Goal: Communication & Community: Participate in discussion

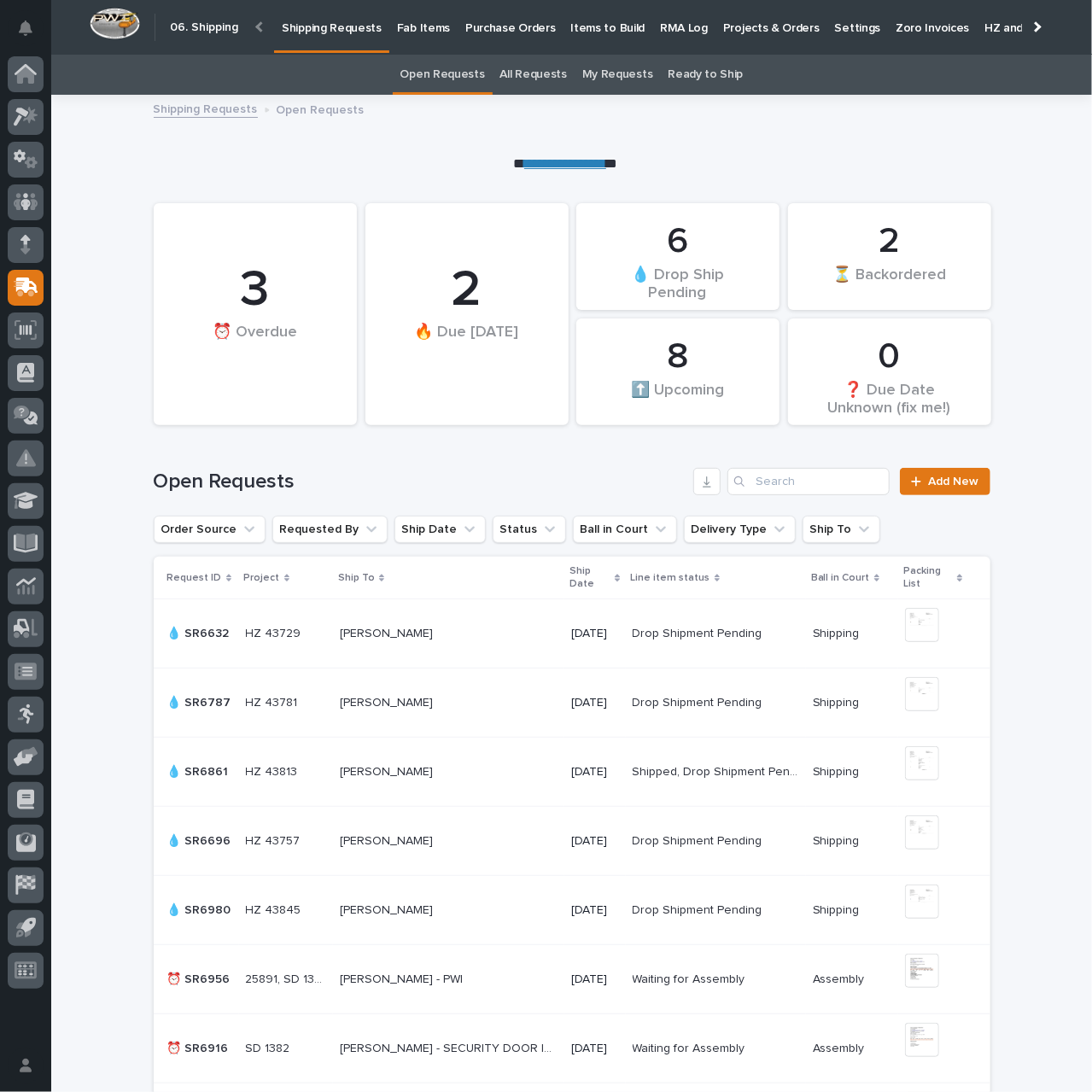
click at [566, 163] on link "**********" at bounding box center [566, 163] width 82 height 12
click at [498, 21] on p "Purchase Orders" at bounding box center [510, 18] width 90 height 36
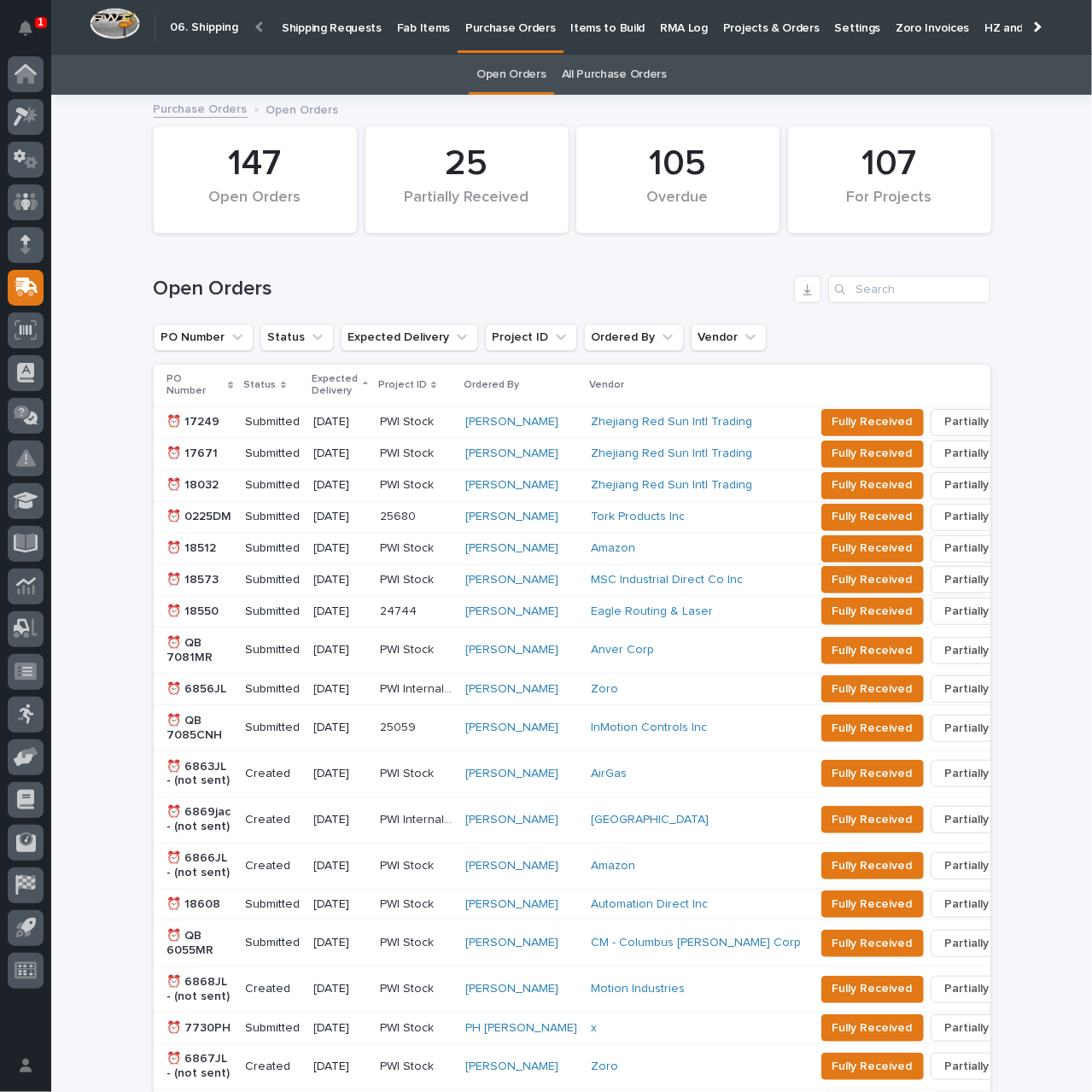
click at [623, 77] on link "All Purchase Orders" at bounding box center [614, 75] width 105 height 40
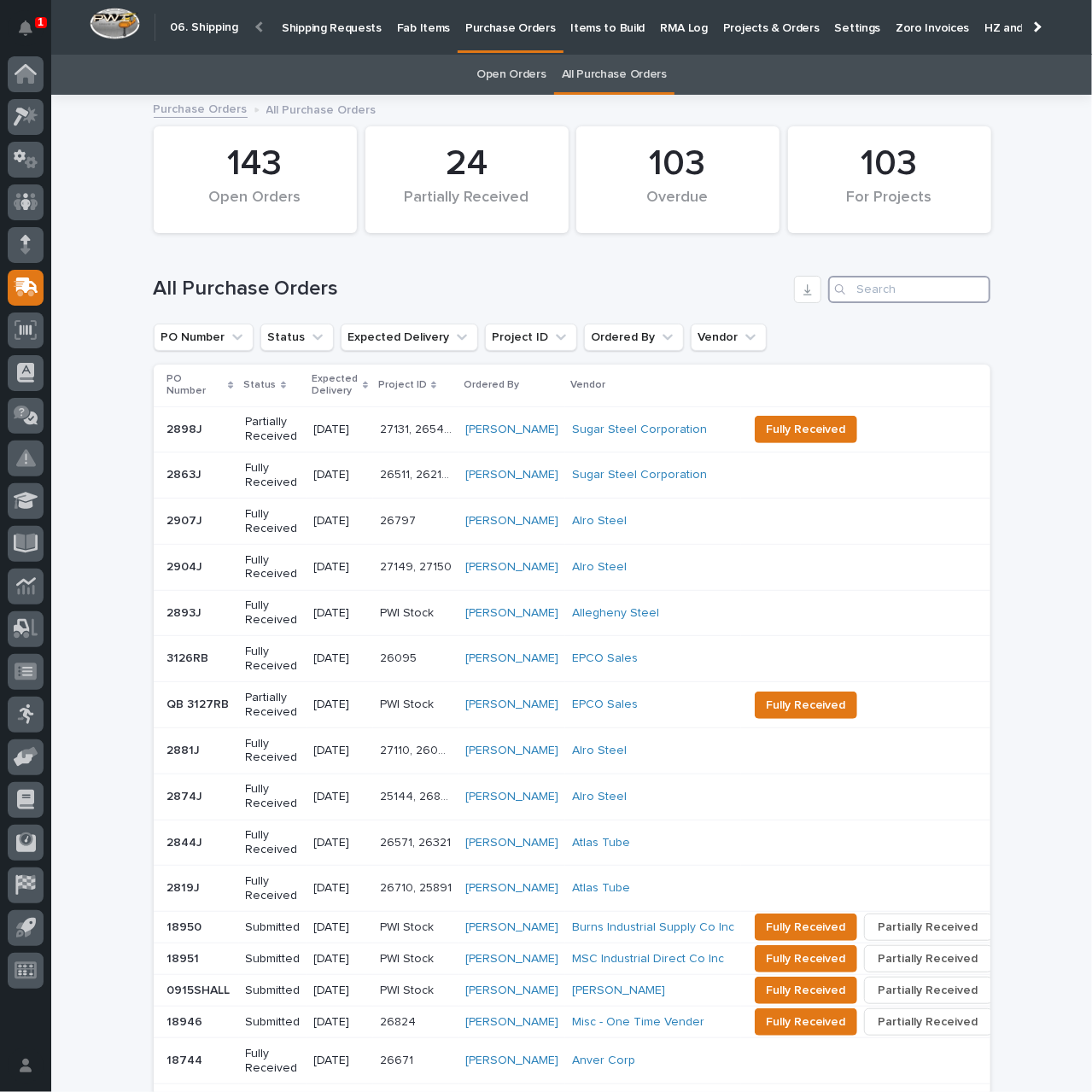
click at [897, 288] on input "Search" at bounding box center [909, 289] width 162 height 28
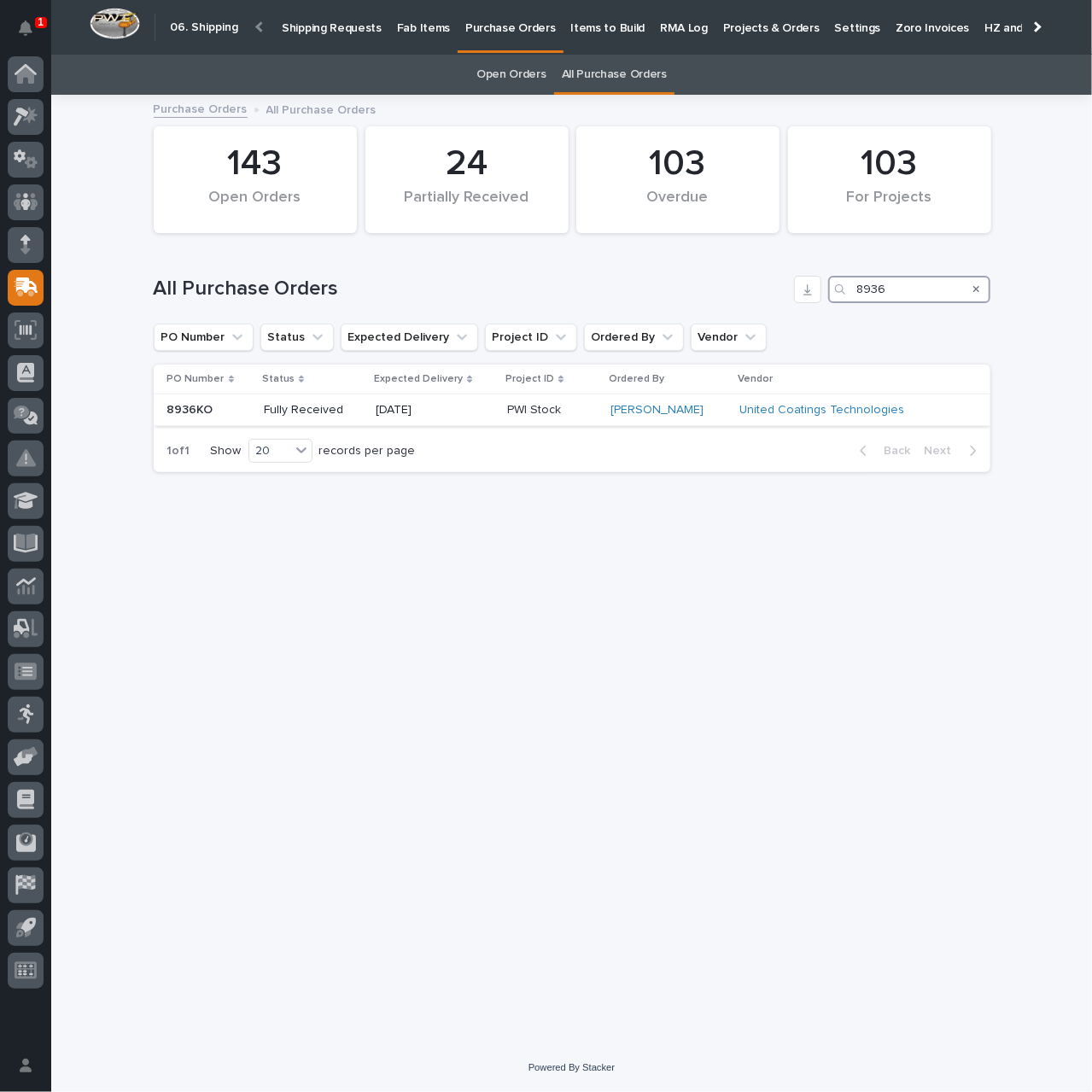
type input "8936"
click at [256, 415] on td "8936KO 8936KO" at bounding box center [205, 410] width 103 height 32
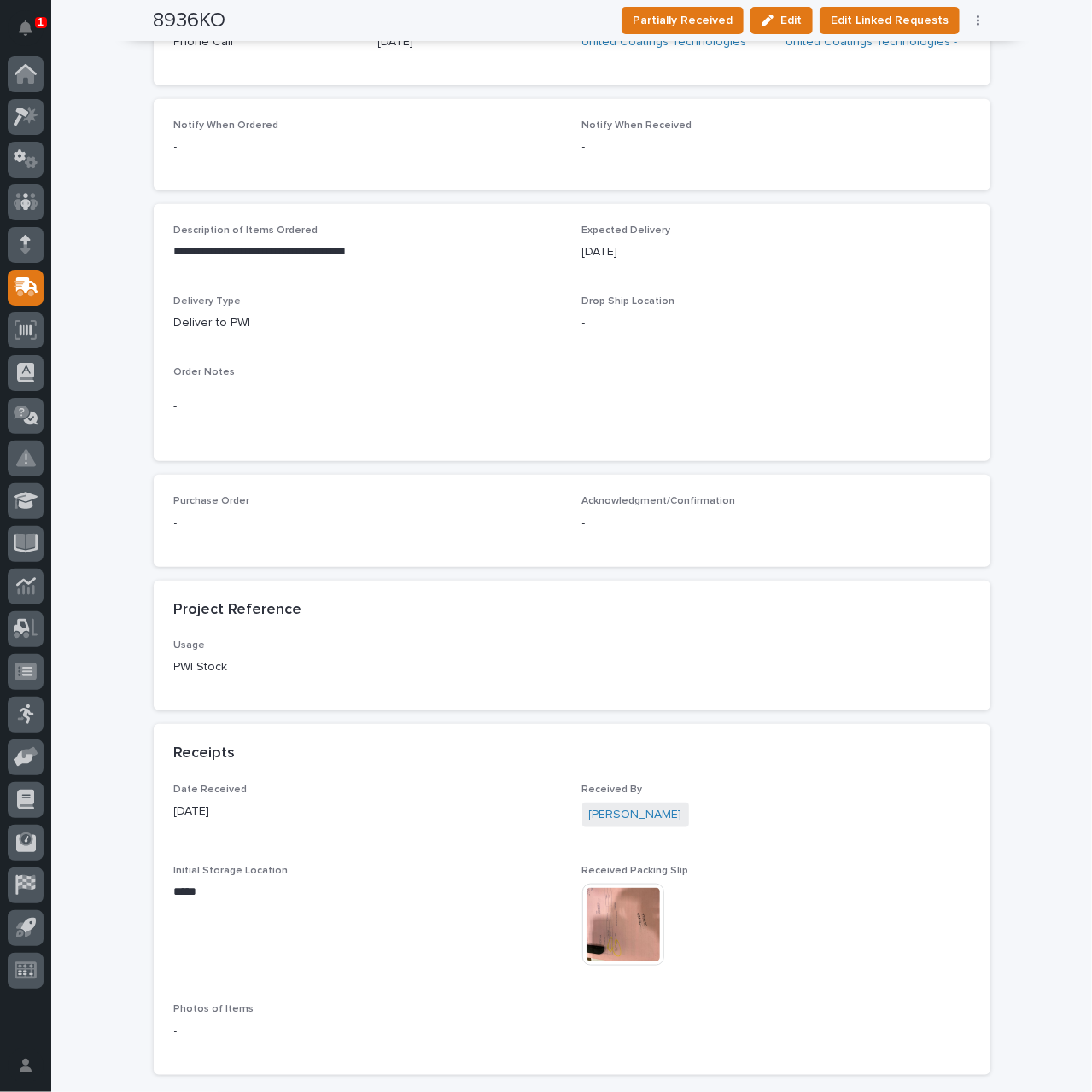
scroll to position [564, 0]
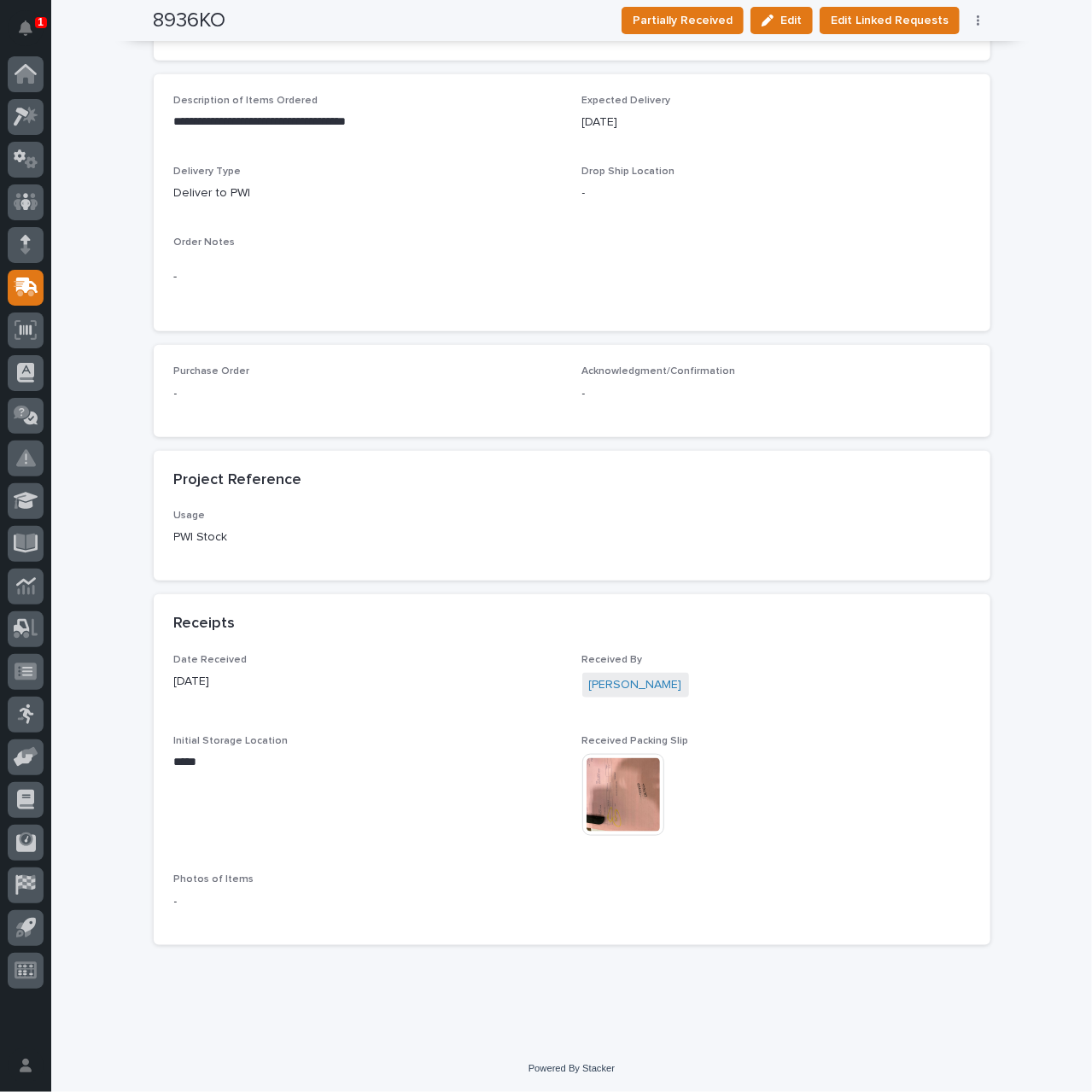
click at [625, 787] on img at bounding box center [623, 795] width 82 height 82
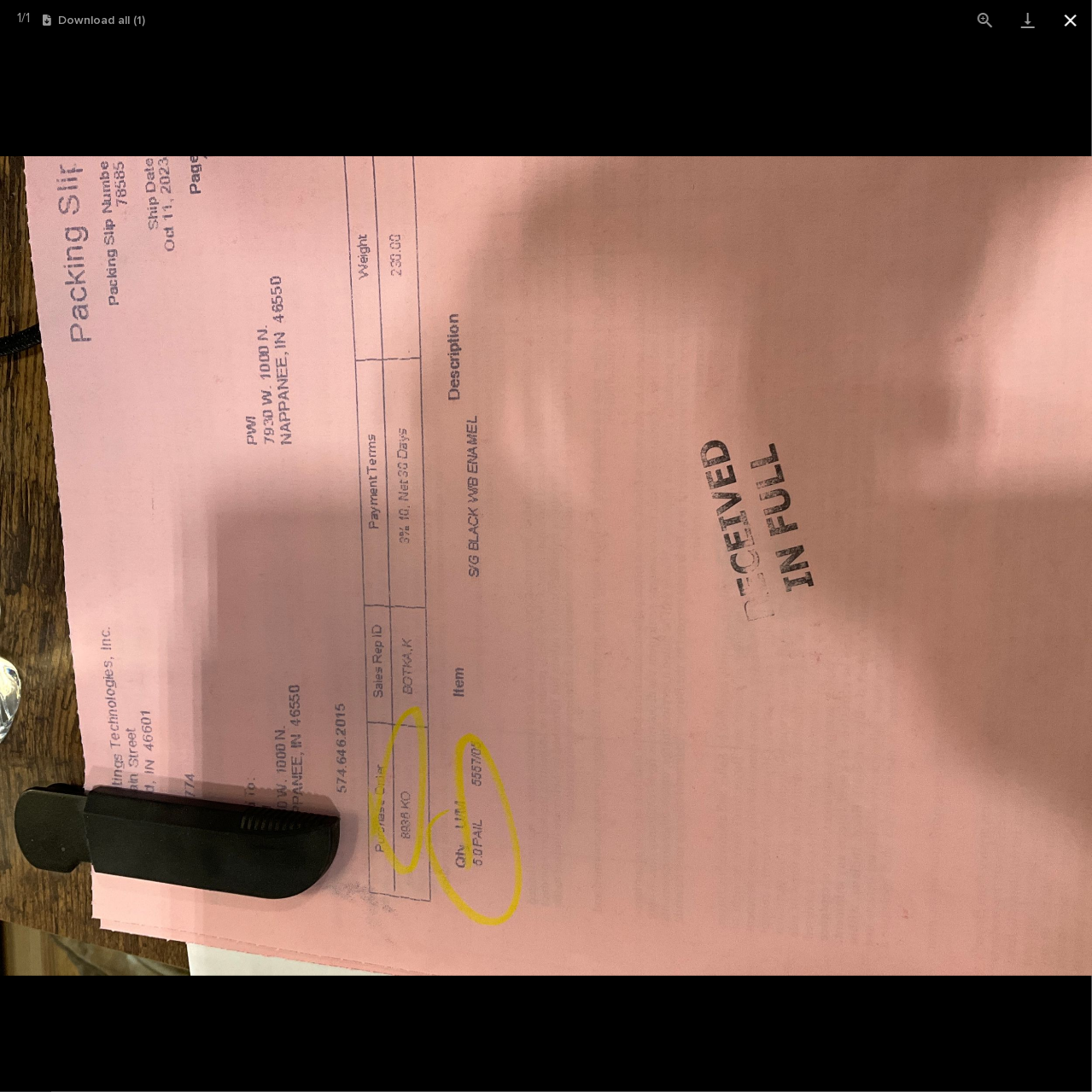
click at [1069, 22] on button "Close gallery" at bounding box center [1071, 20] width 43 height 40
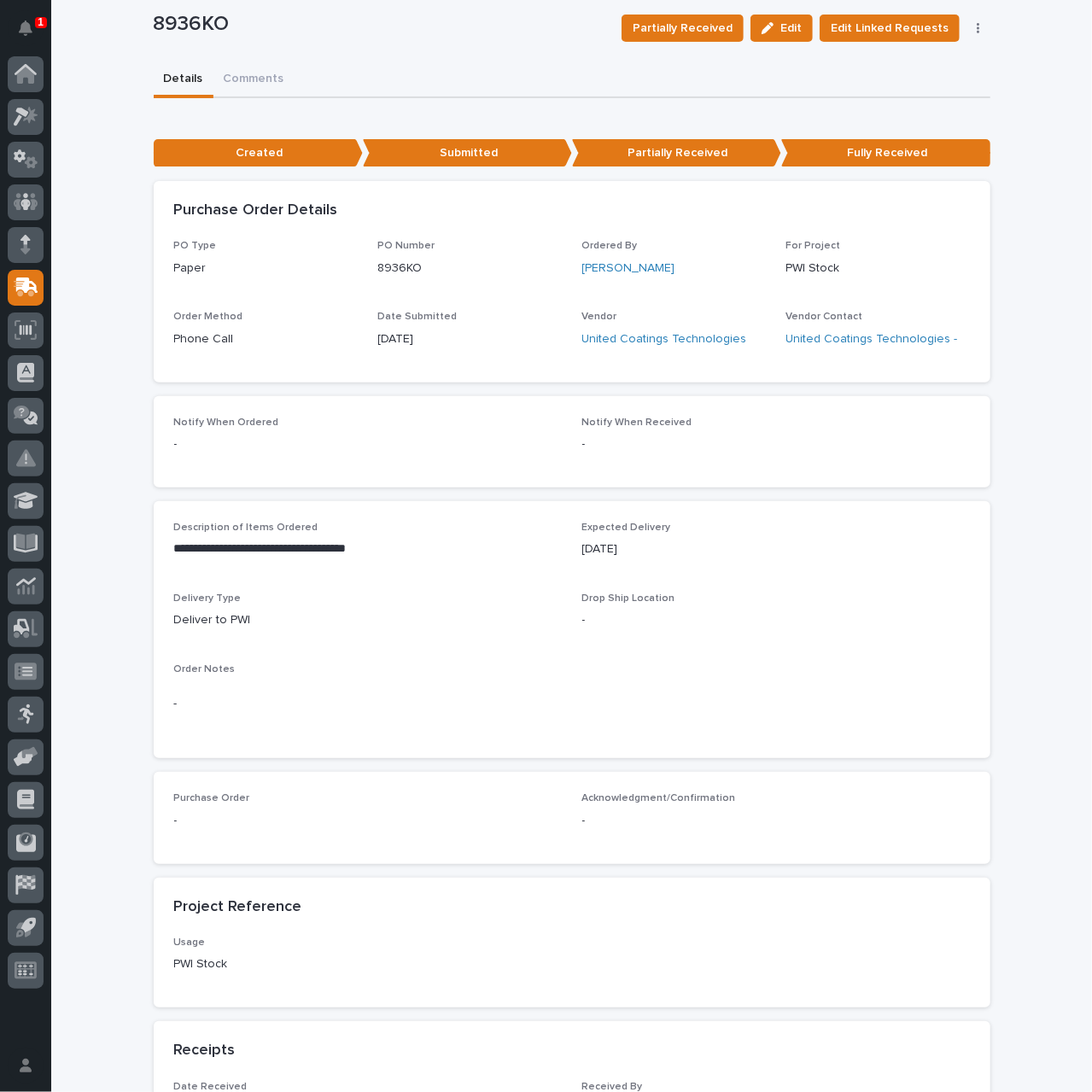
scroll to position [0, 0]
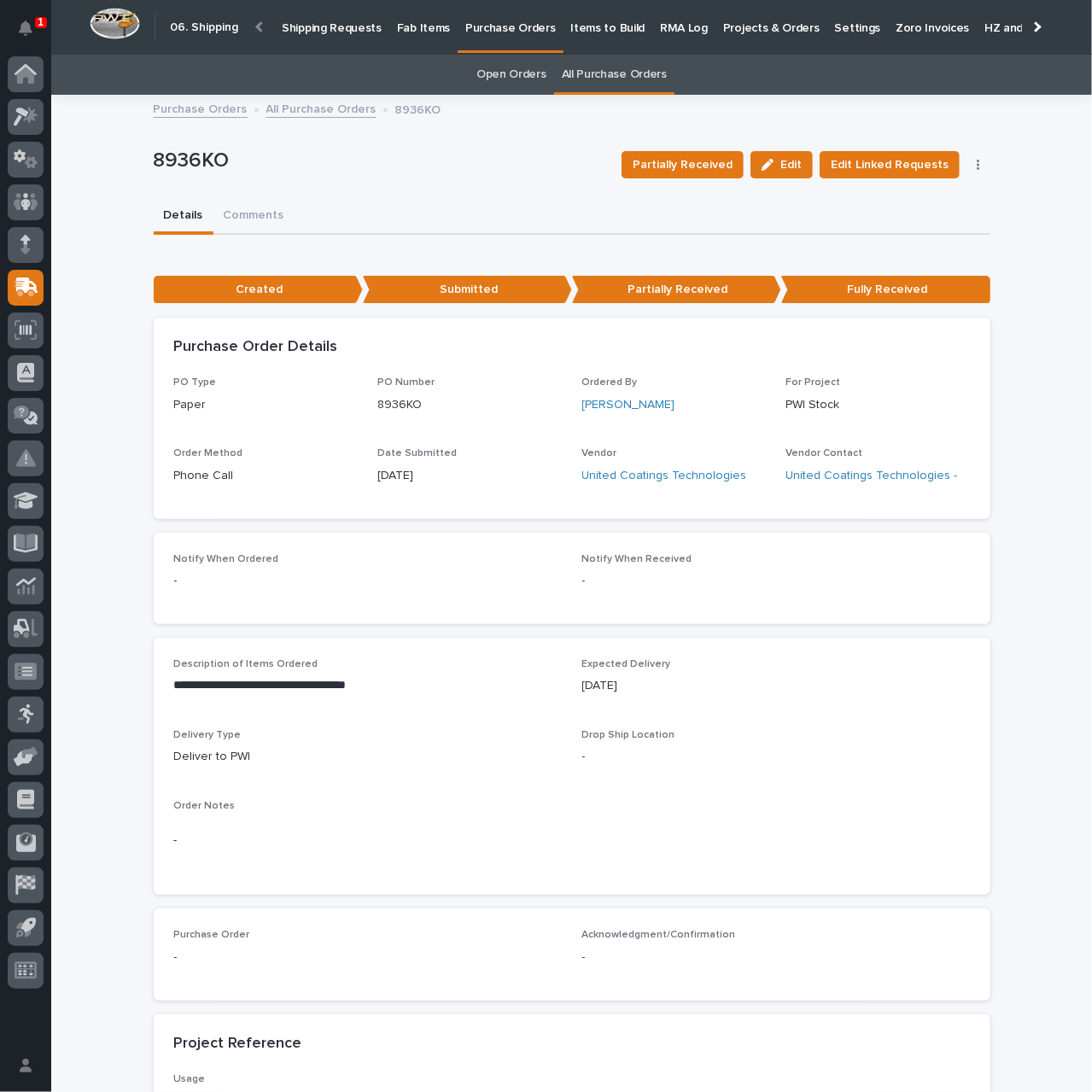
click at [302, 108] on link "All Purchase Orders" at bounding box center [321, 108] width 110 height 20
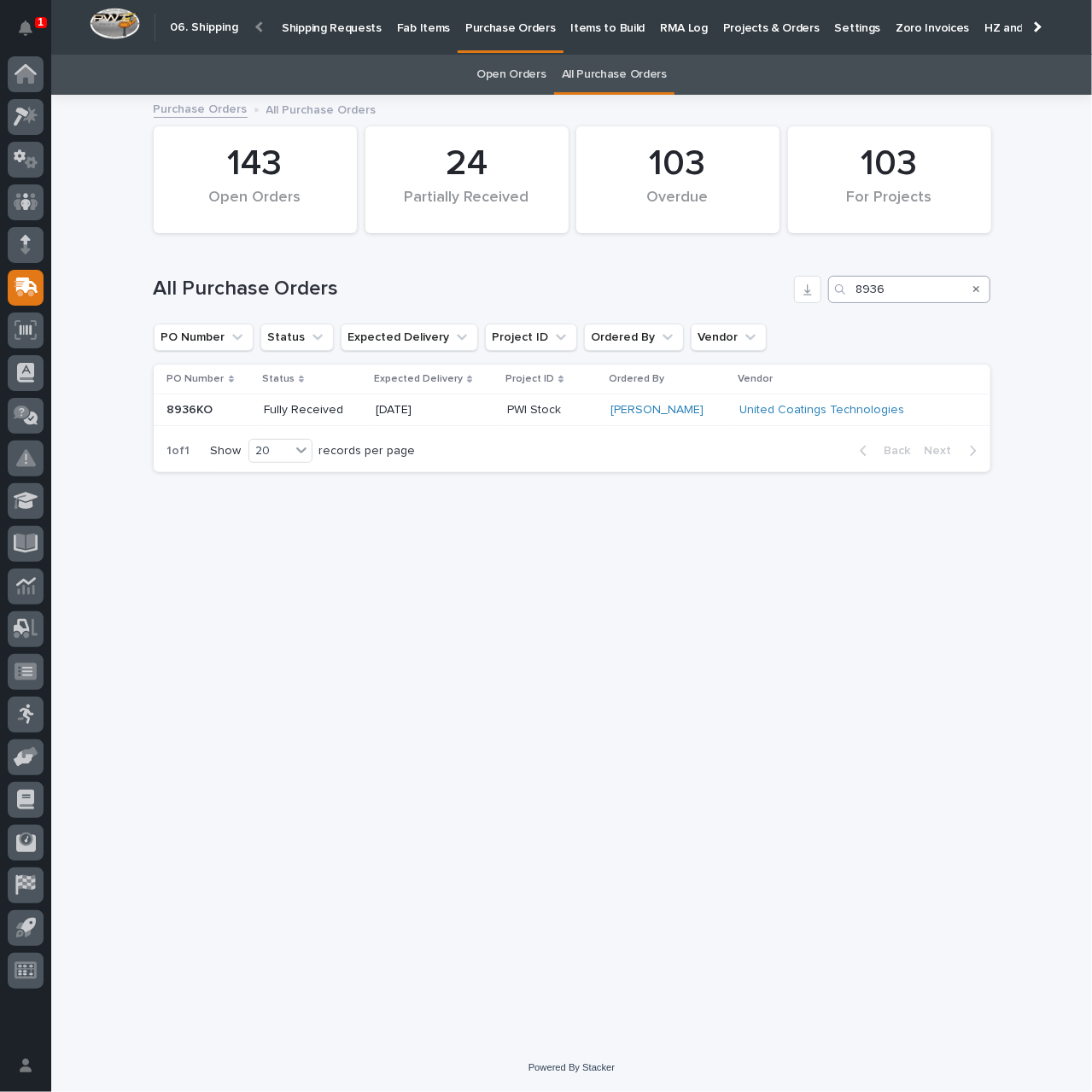
drag, startPoint x: 855, startPoint y: 289, endPoint x: 867, endPoint y: 286, distance: 12.4
click at [856, 288] on div "8936" at bounding box center [909, 289] width 162 height 28
click at [855, 286] on div "Search" at bounding box center [842, 289] width 28 height 28
click at [856, 288] on input "8936" at bounding box center [909, 289] width 162 height 28
type input "18936"
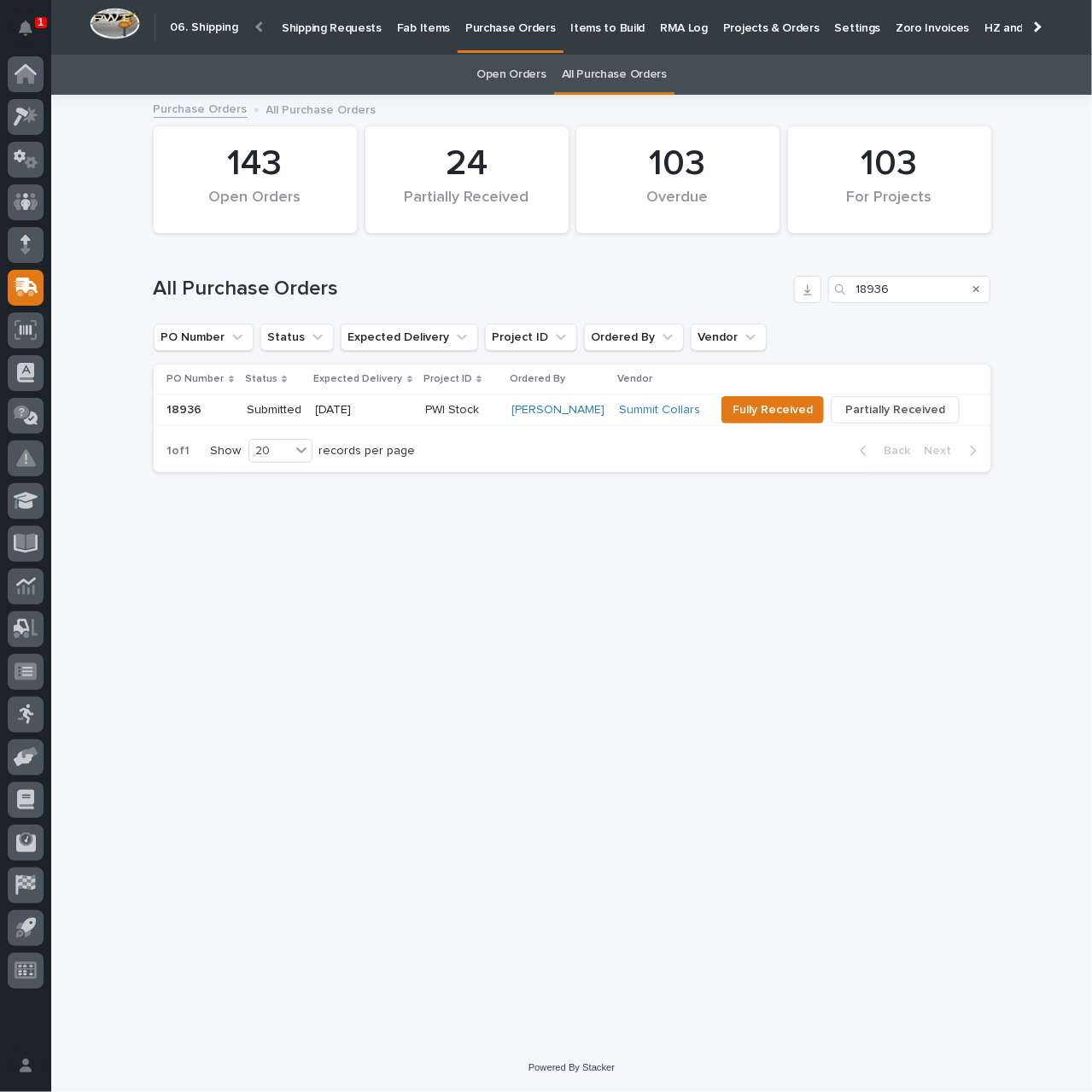
click at [412, 415] on p "[DATE]" at bounding box center [364, 410] width 96 height 14
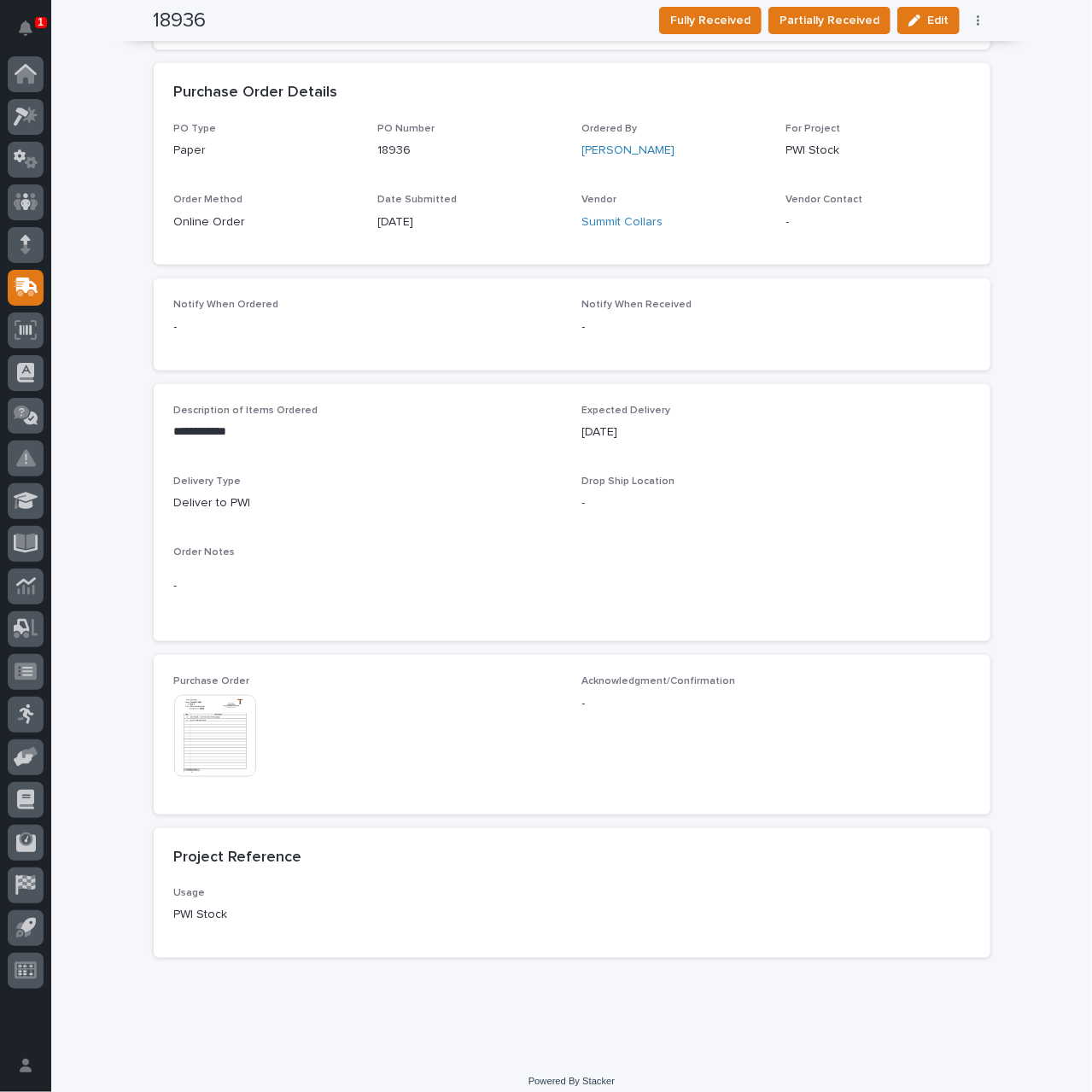
scroll to position [368, 0]
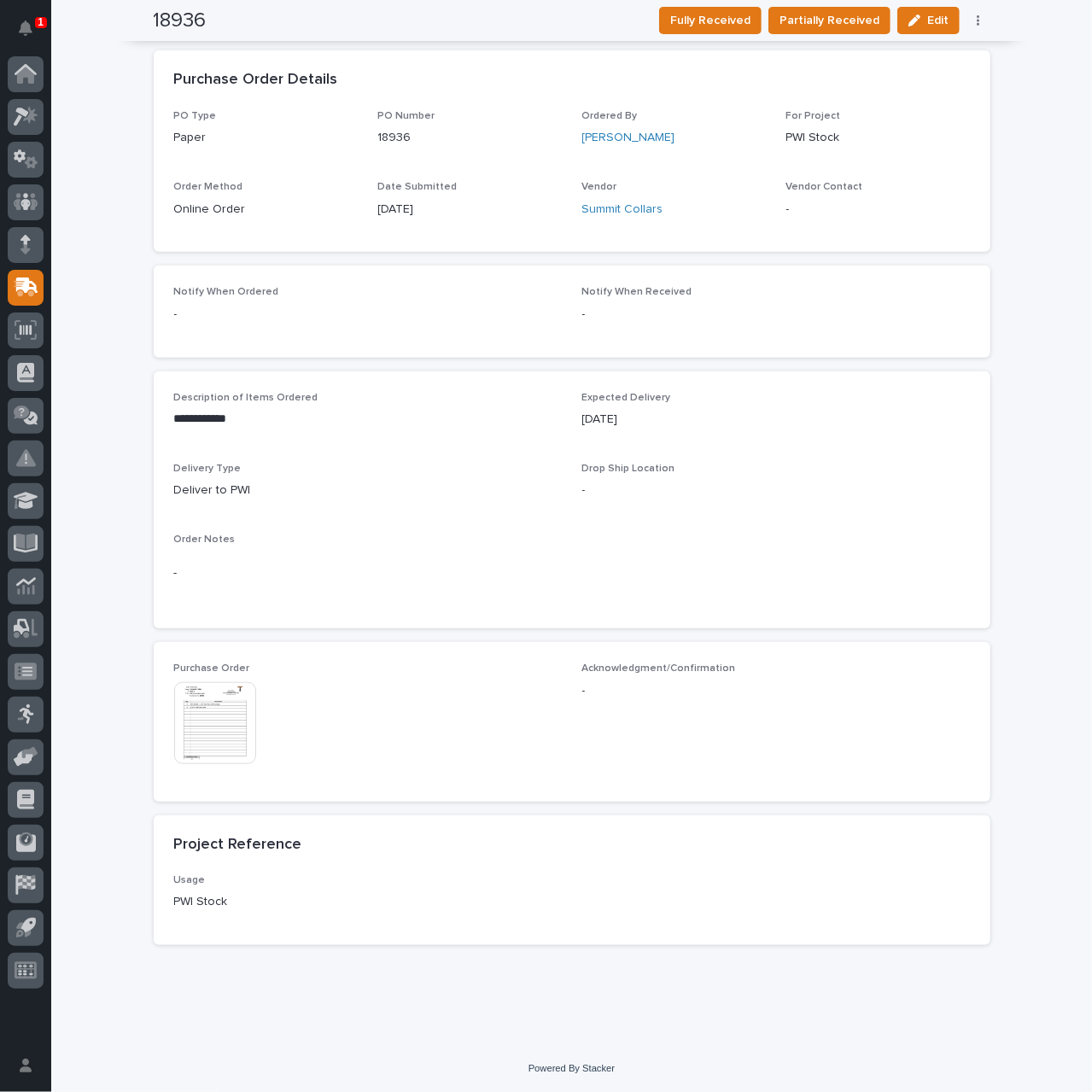
click at [212, 740] on img at bounding box center [215, 724] width 82 height 82
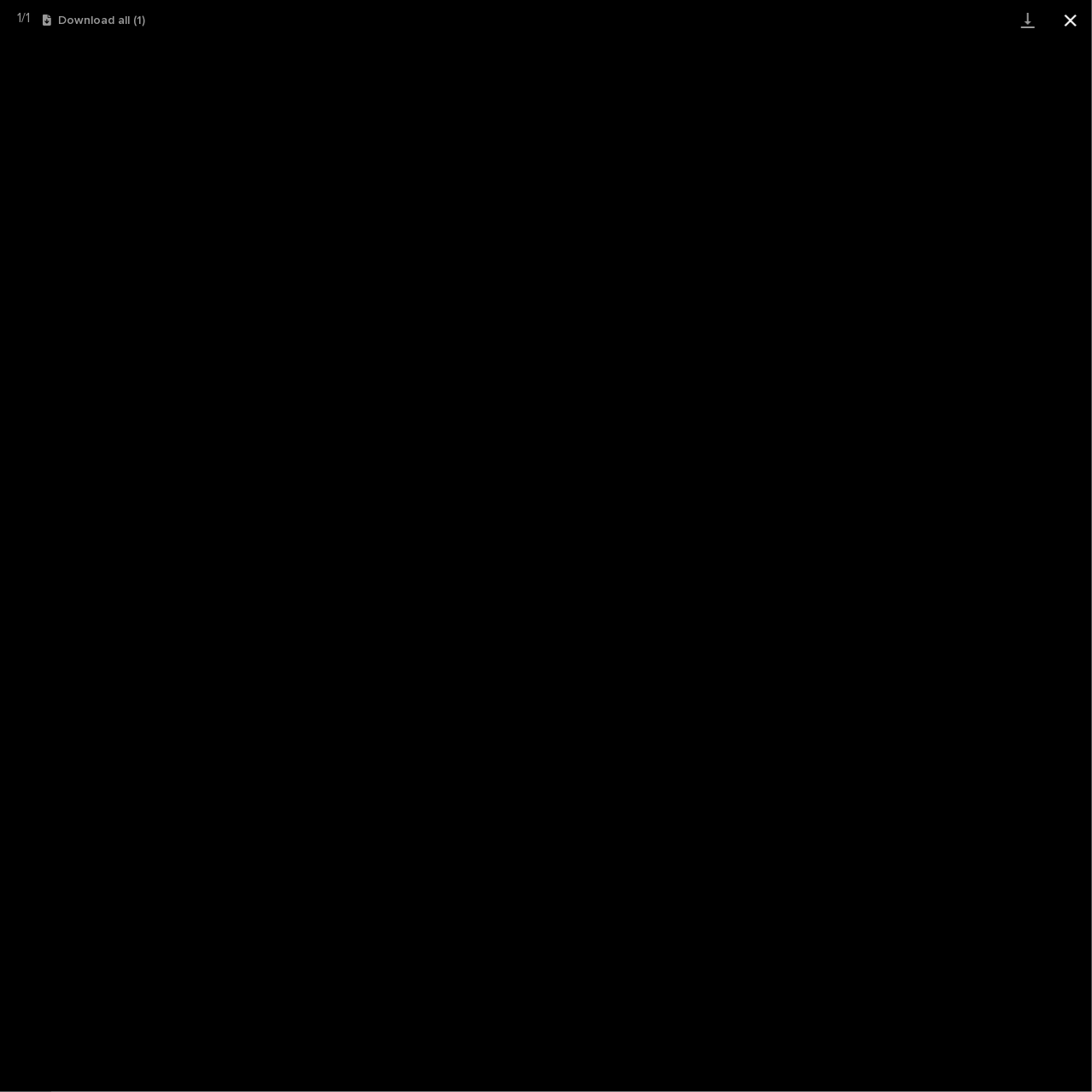
click at [1069, 21] on button "Close gallery" at bounding box center [1071, 20] width 43 height 40
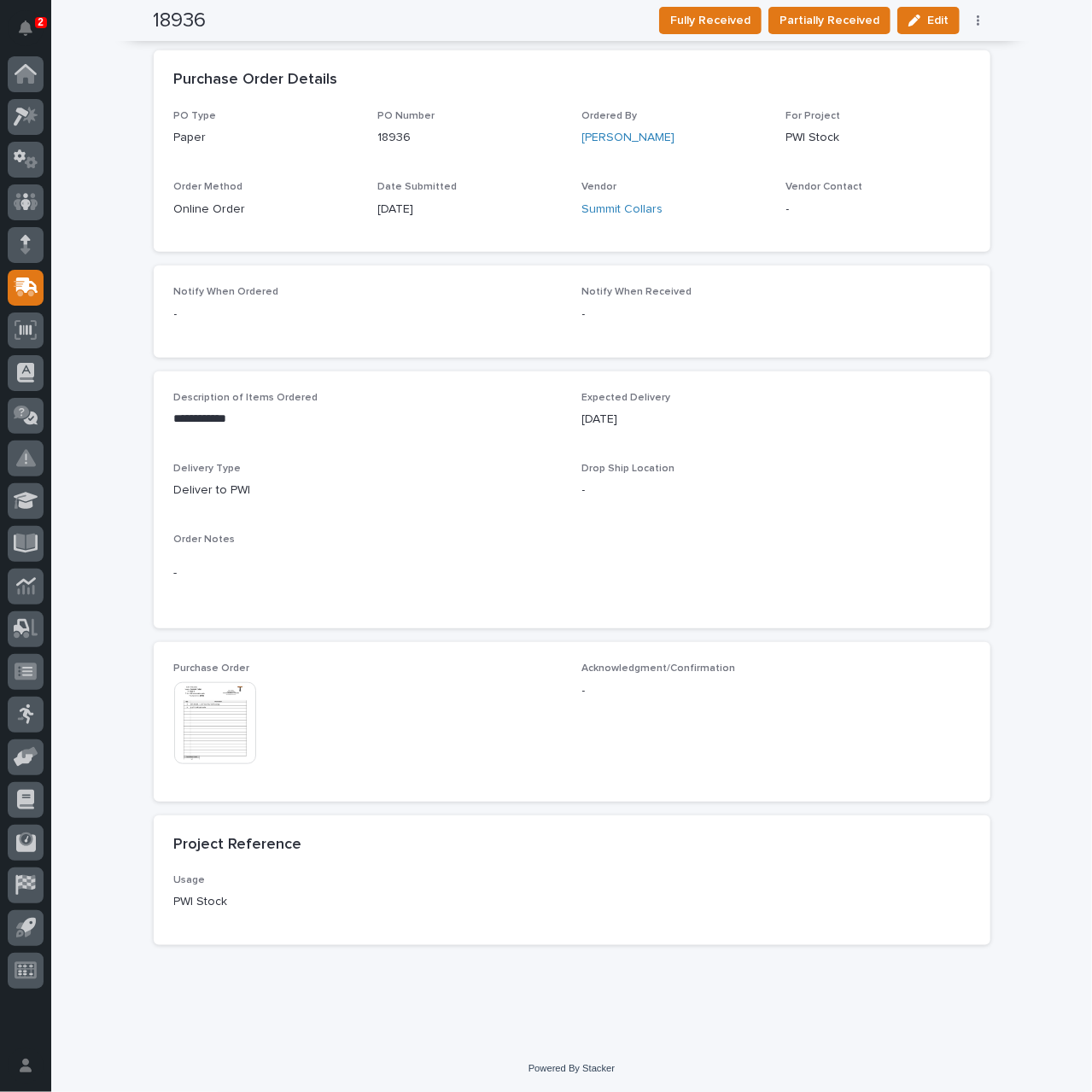
click at [212, 748] on img at bounding box center [215, 724] width 82 height 82
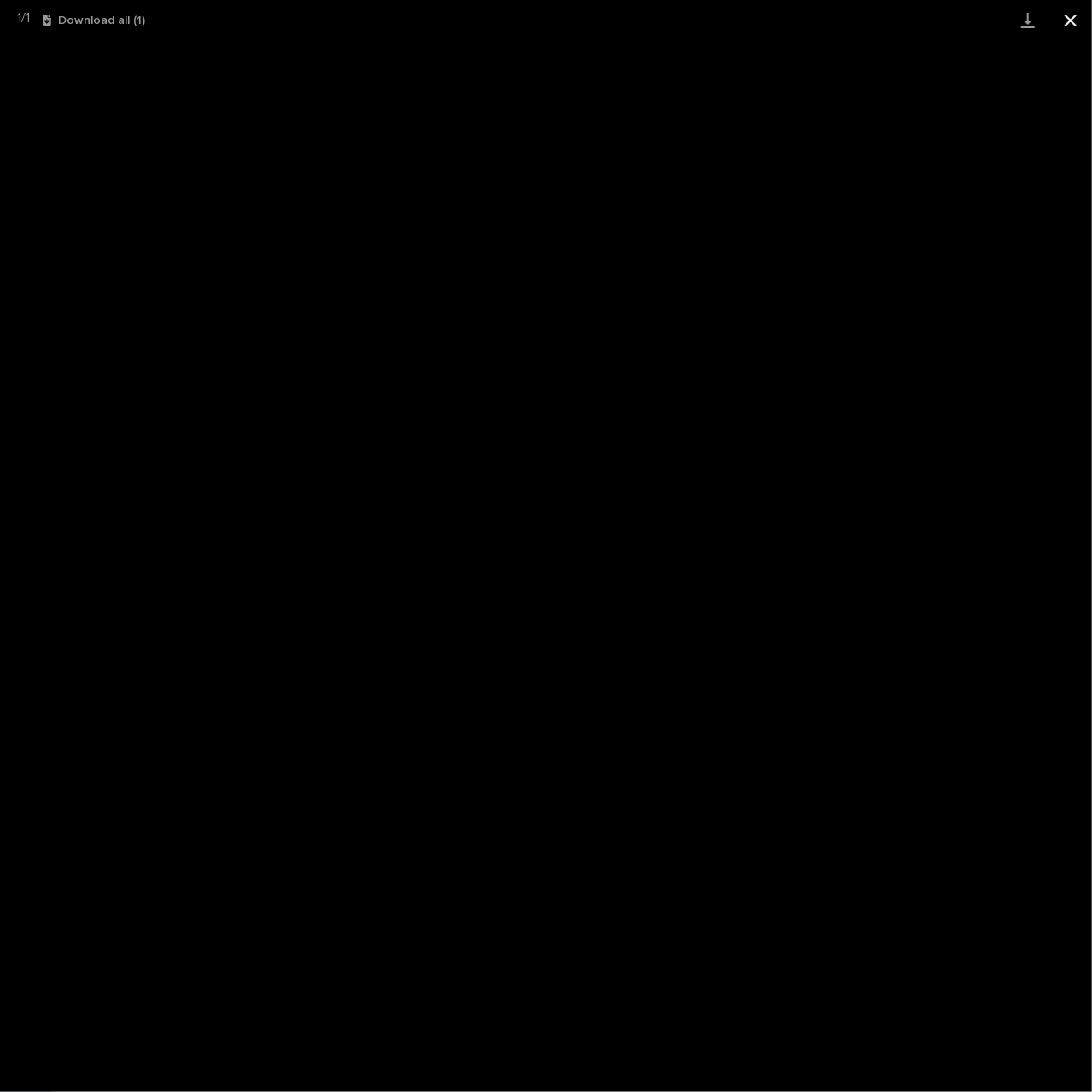
click at [1071, 18] on button "Close gallery" at bounding box center [1071, 20] width 43 height 40
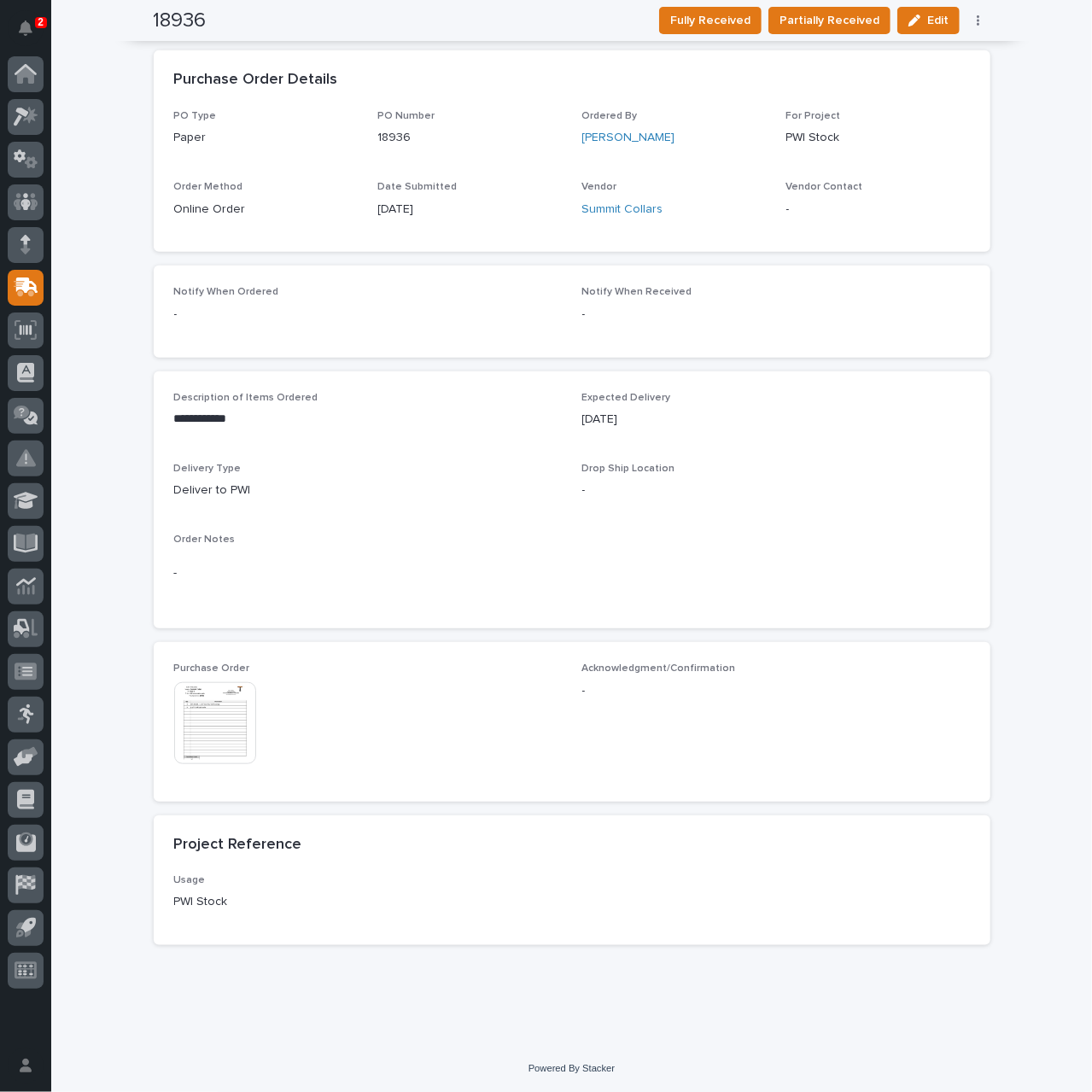
scroll to position [0, 0]
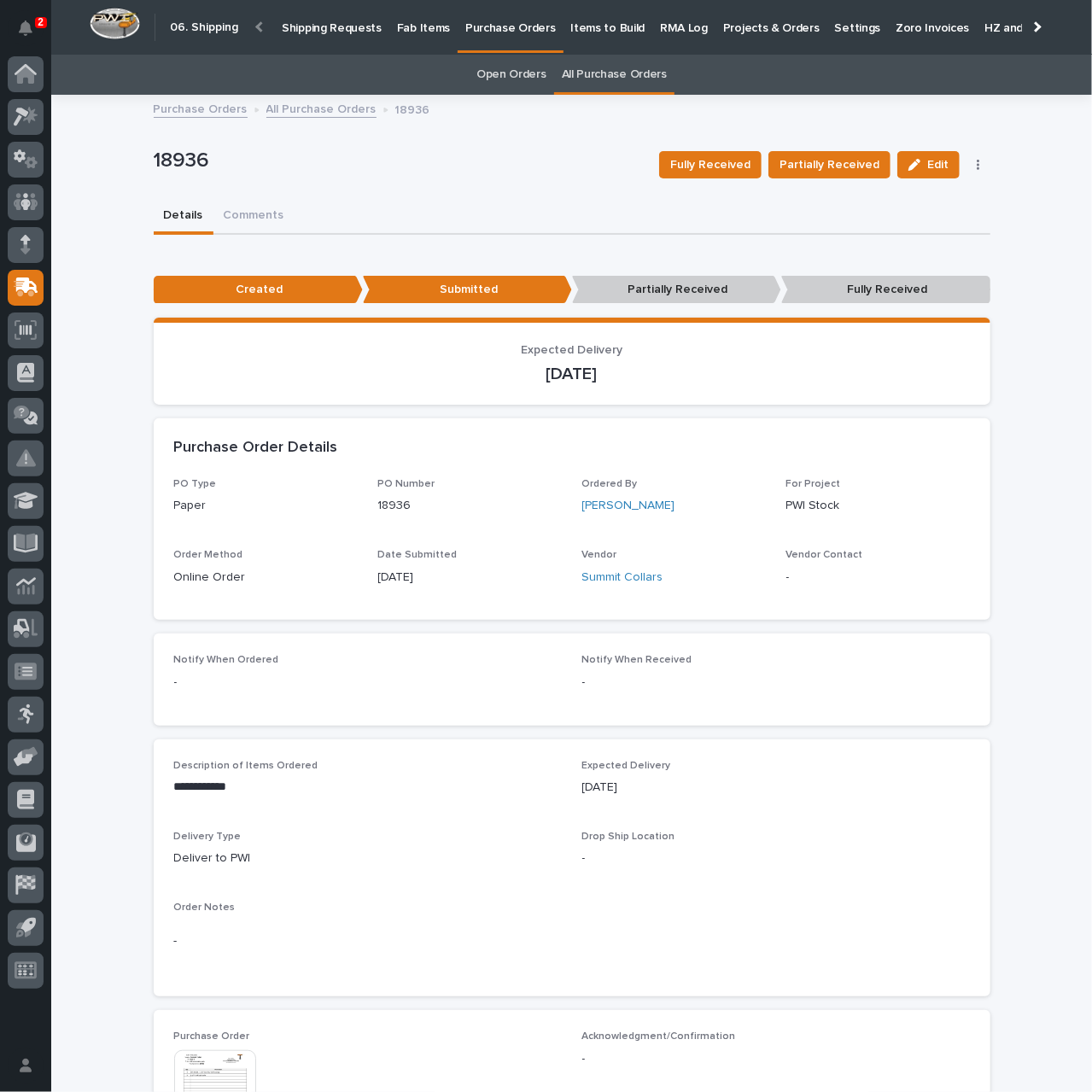
click at [333, 30] on p "Shipping Requests" at bounding box center [331, 18] width 100 height 36
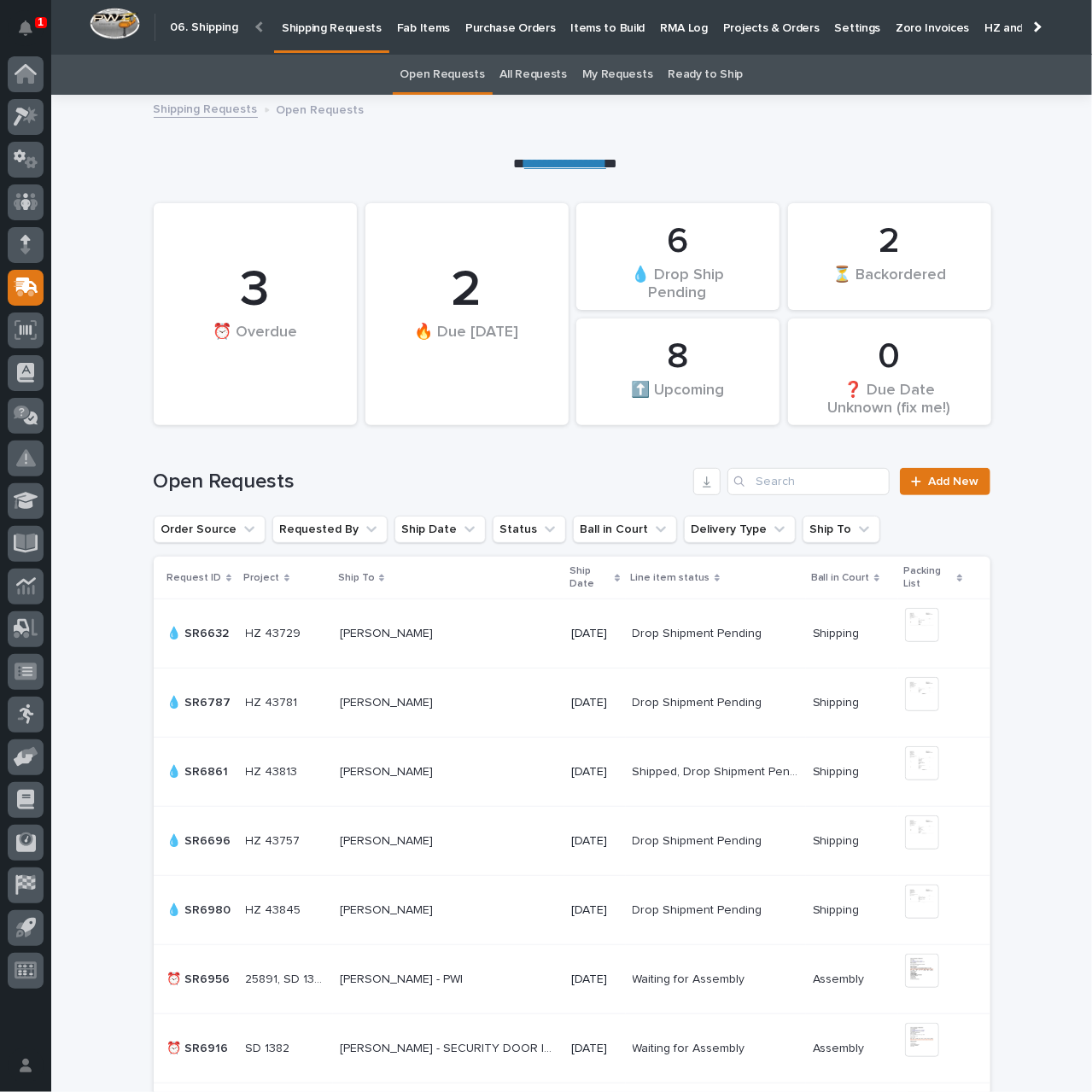
click at [430, 32] on p "Fab Items" at bounding box center [423, 18] width 53 height 36
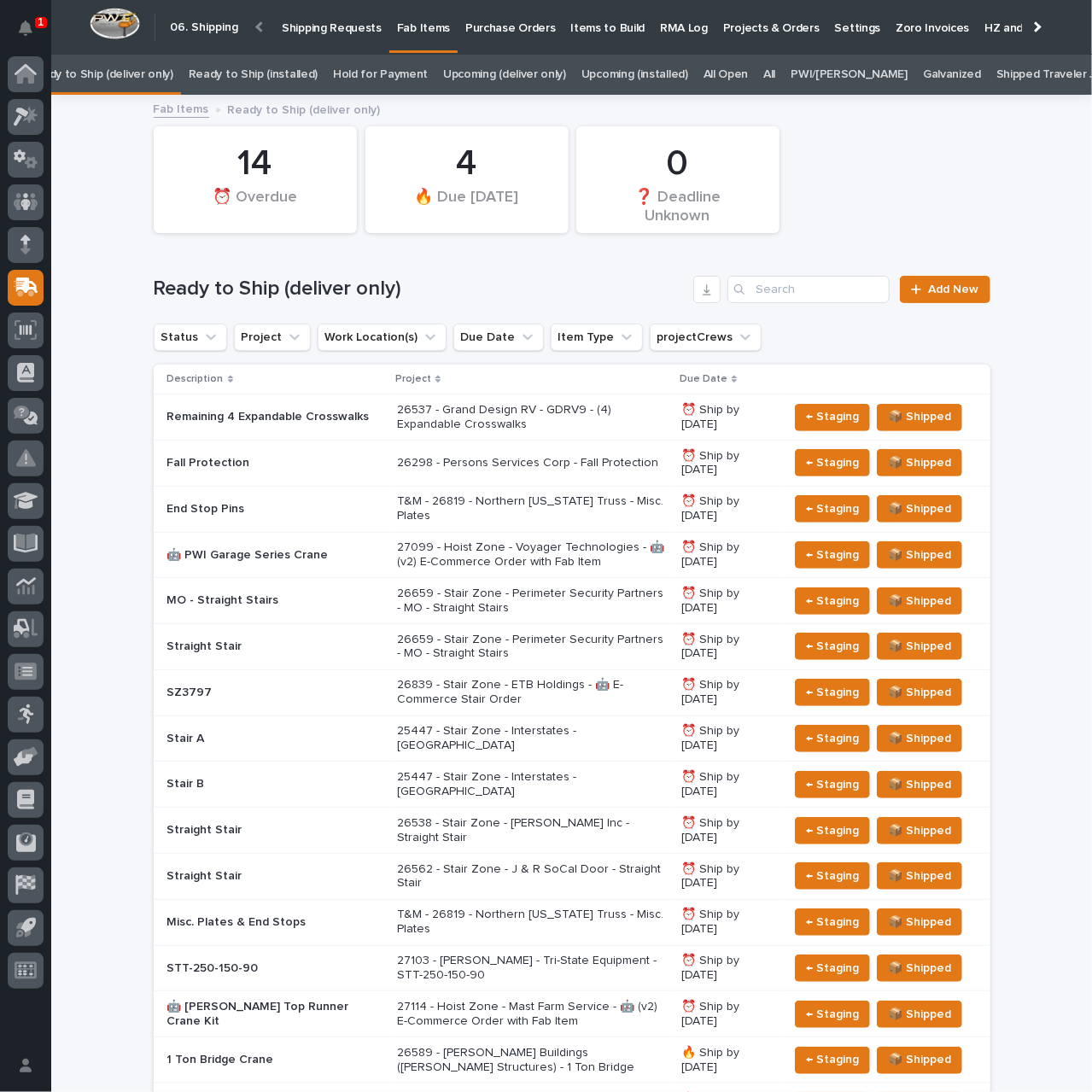
click at [479, 1013] on p "27114 - Hoist Zone - Mast Farm Service - 🤖 (v2) E-Commerce Order with Fab Item" at bounding box center [532, 1014] width 271 height 29
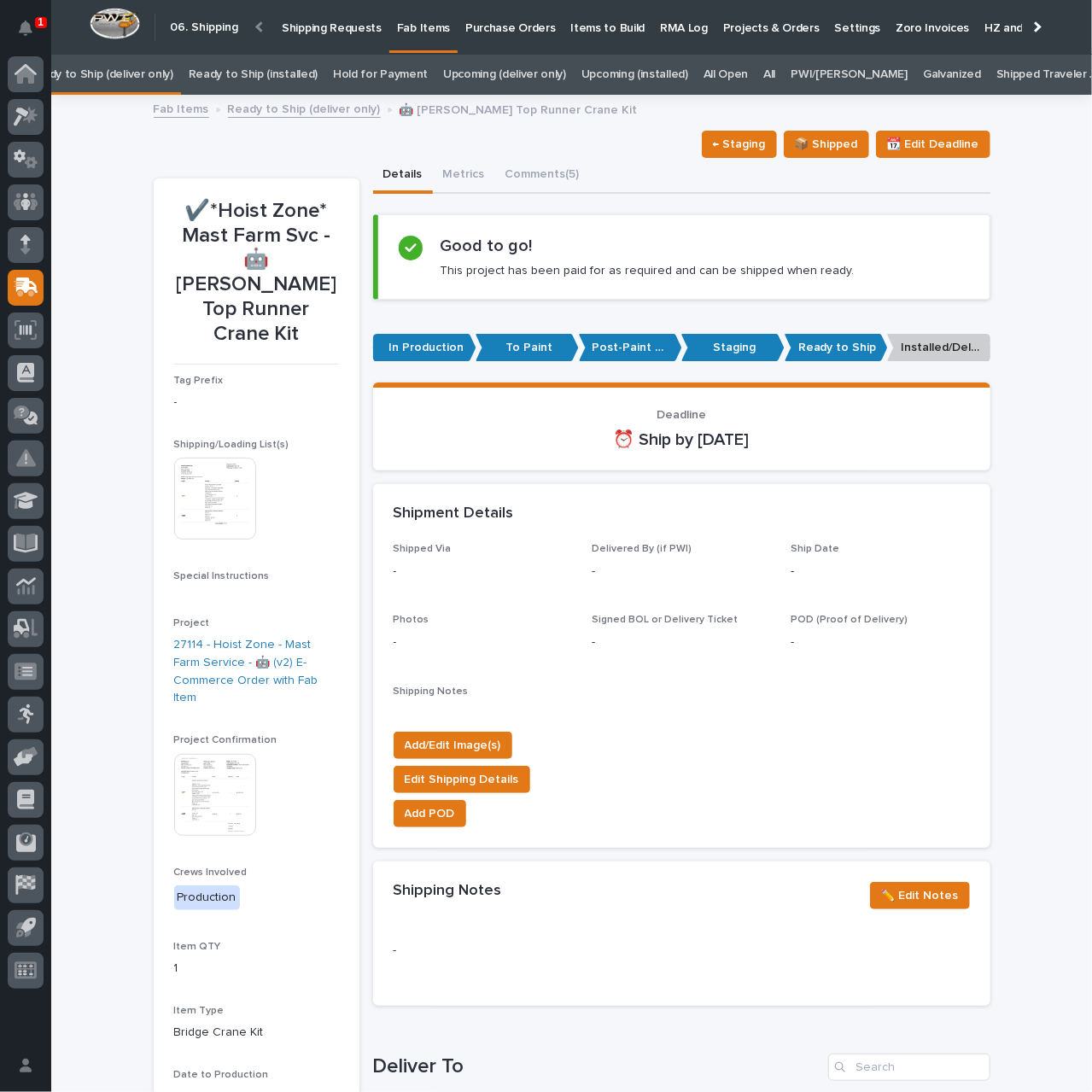
click at [213, 460] on img at bounding box center [215, 499] width 82 height 82
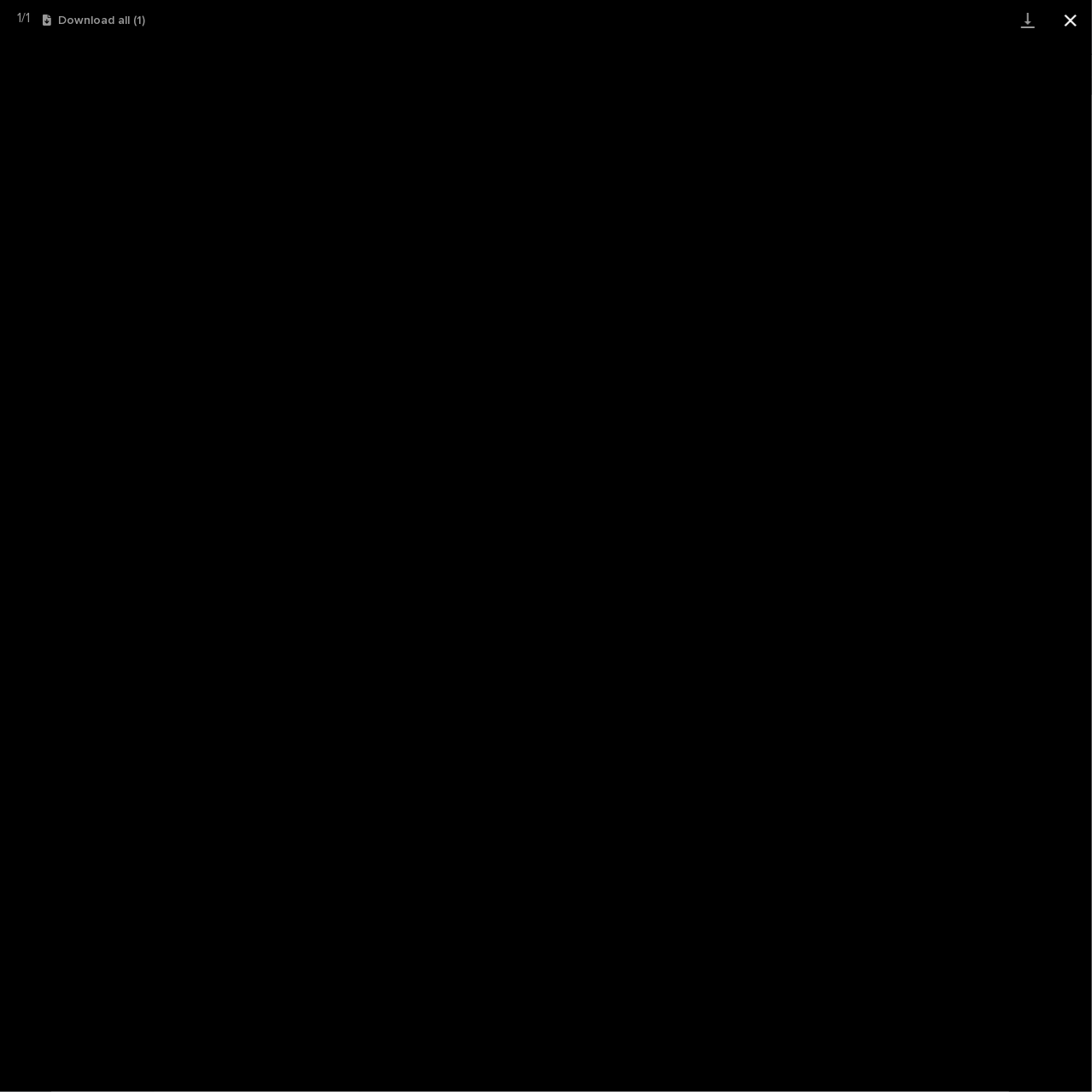
click at [1074, 17] on button "Close gallery" at bounding box center [1071, 20] width 43 height 40
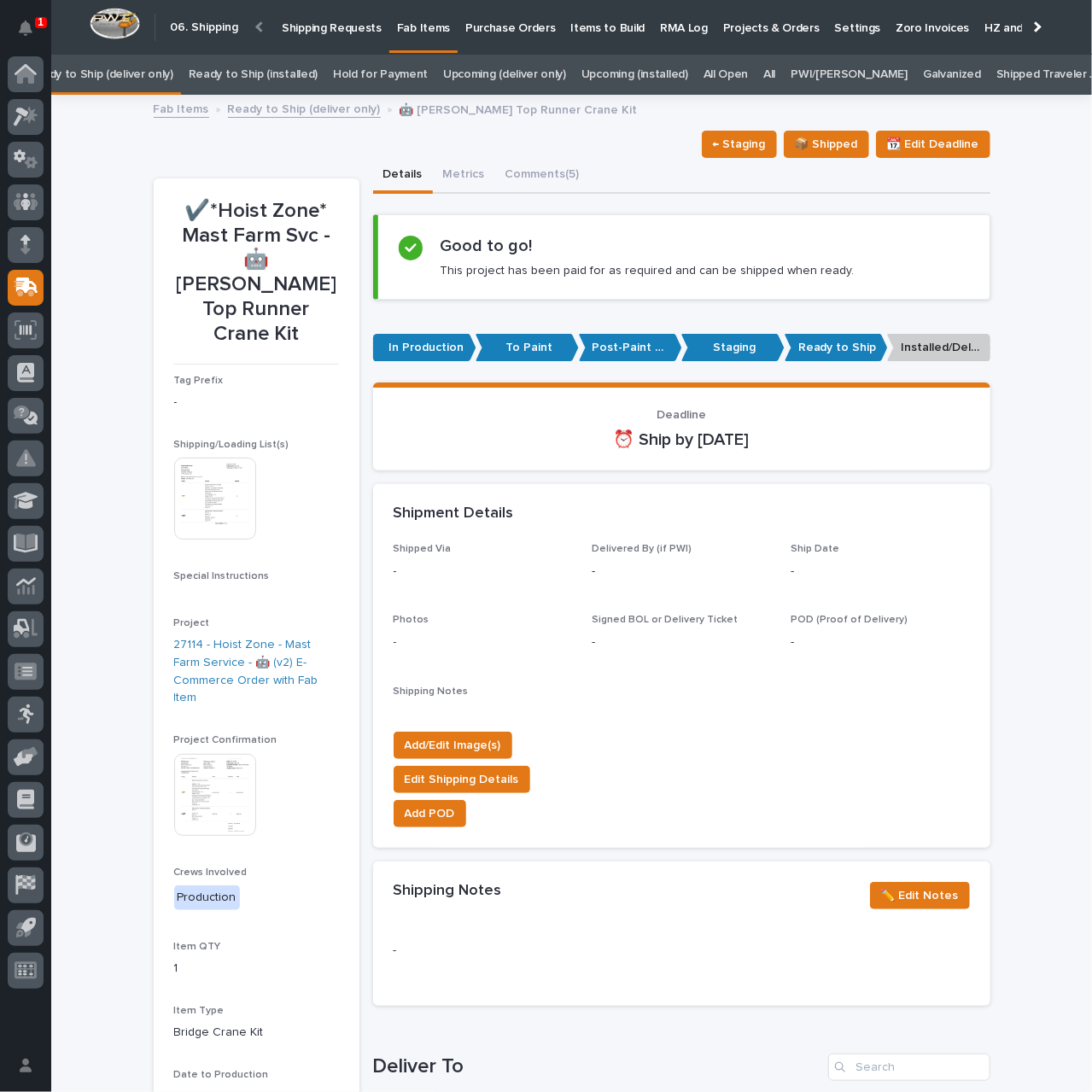
click at [227, 754] on img at bounding box center [215, 795] width 82 height 82
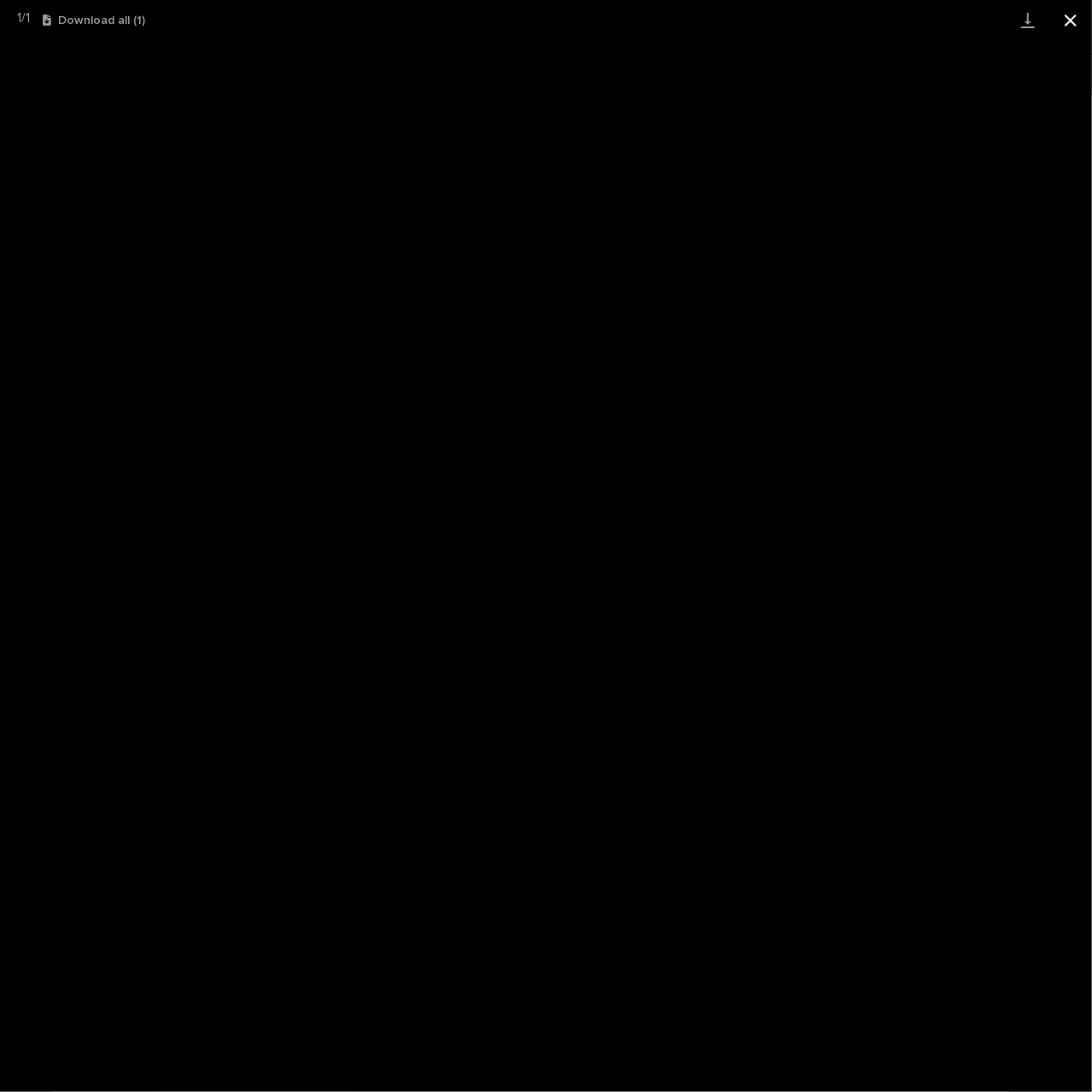
click at [1071, 17] on button "Close gallery" at bounding box center [1071, 20] width 43 height 40
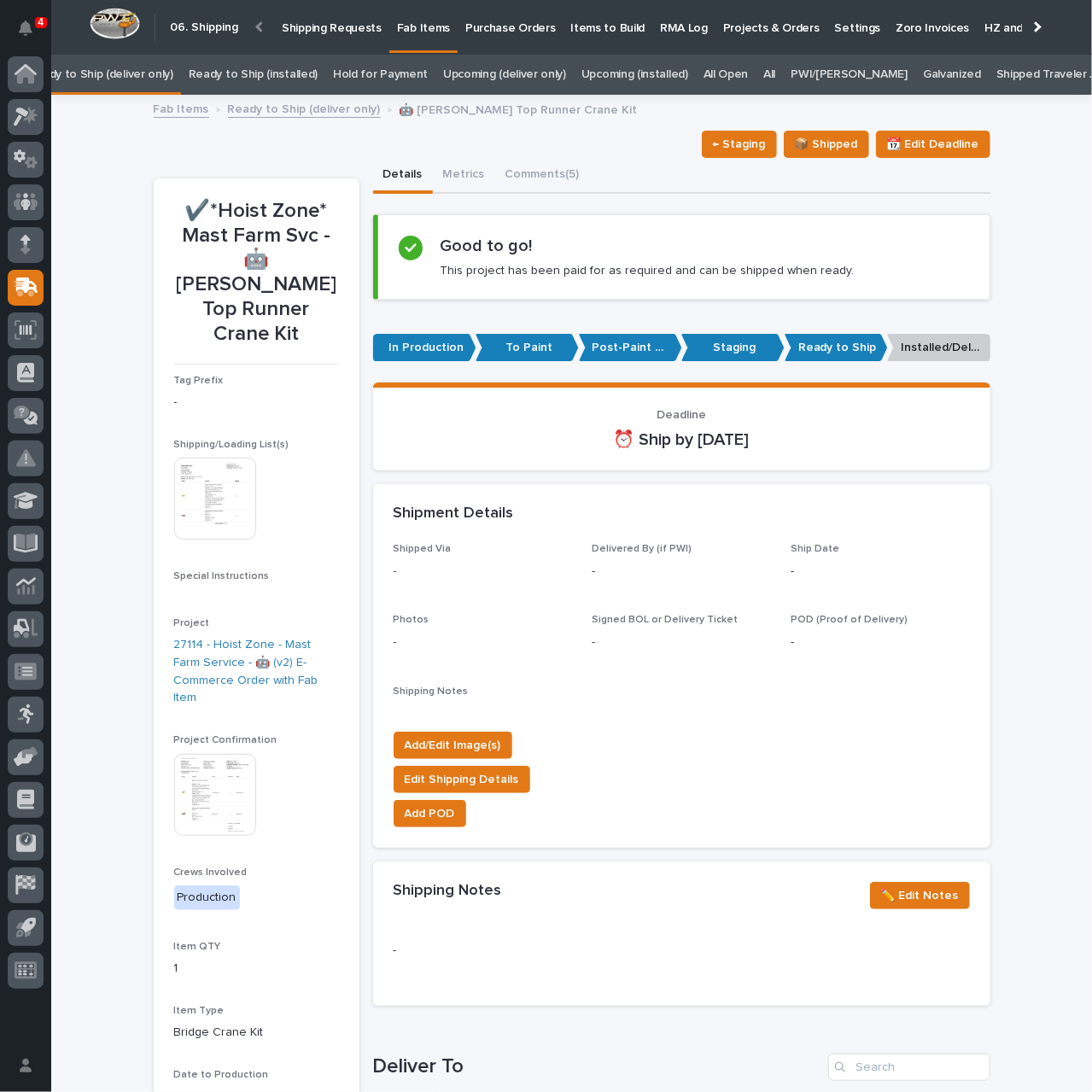
click at [339, 26] on p "Shipping Requests" at bounding box center [331, 18] width 100 height 36
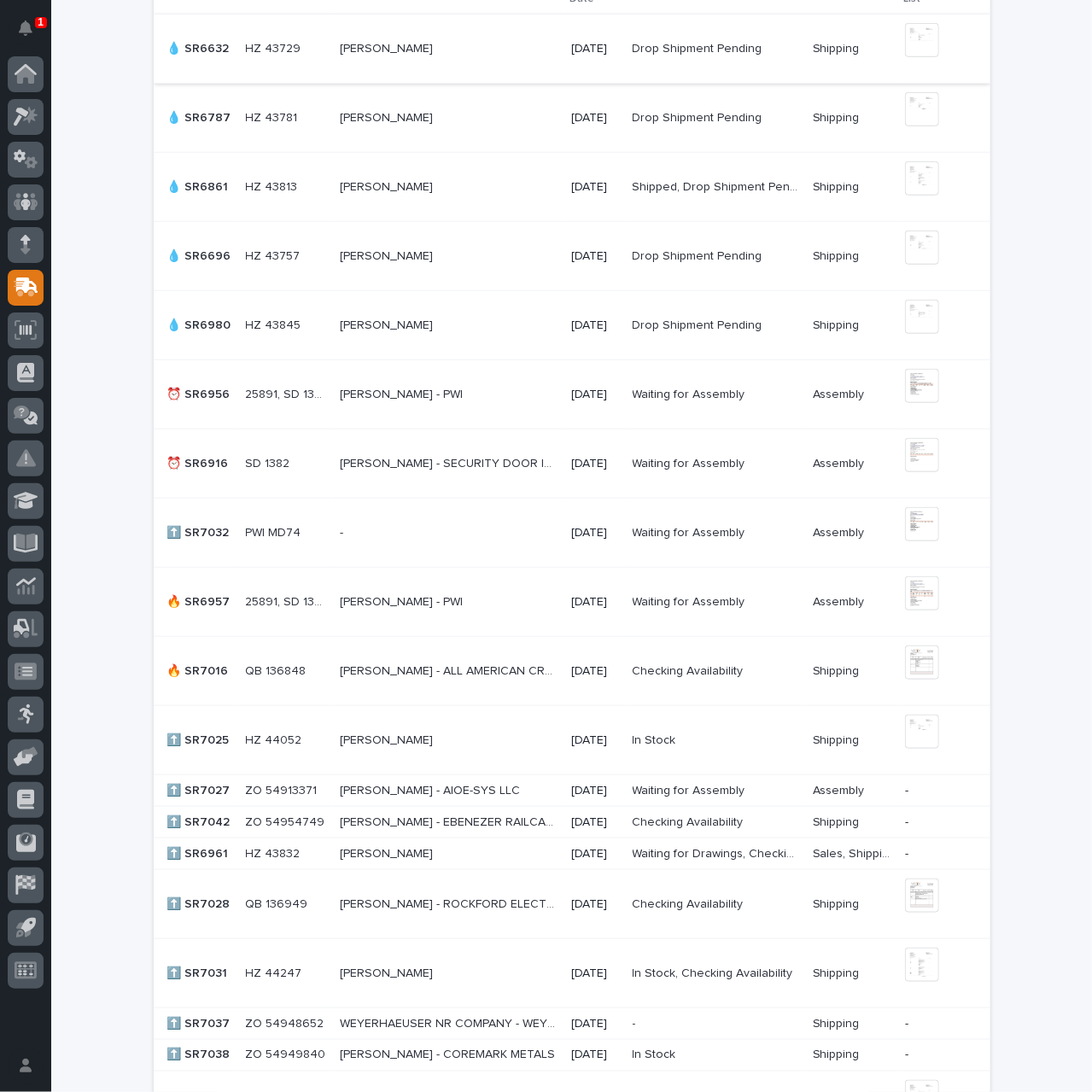
scroll to position [500, 0]
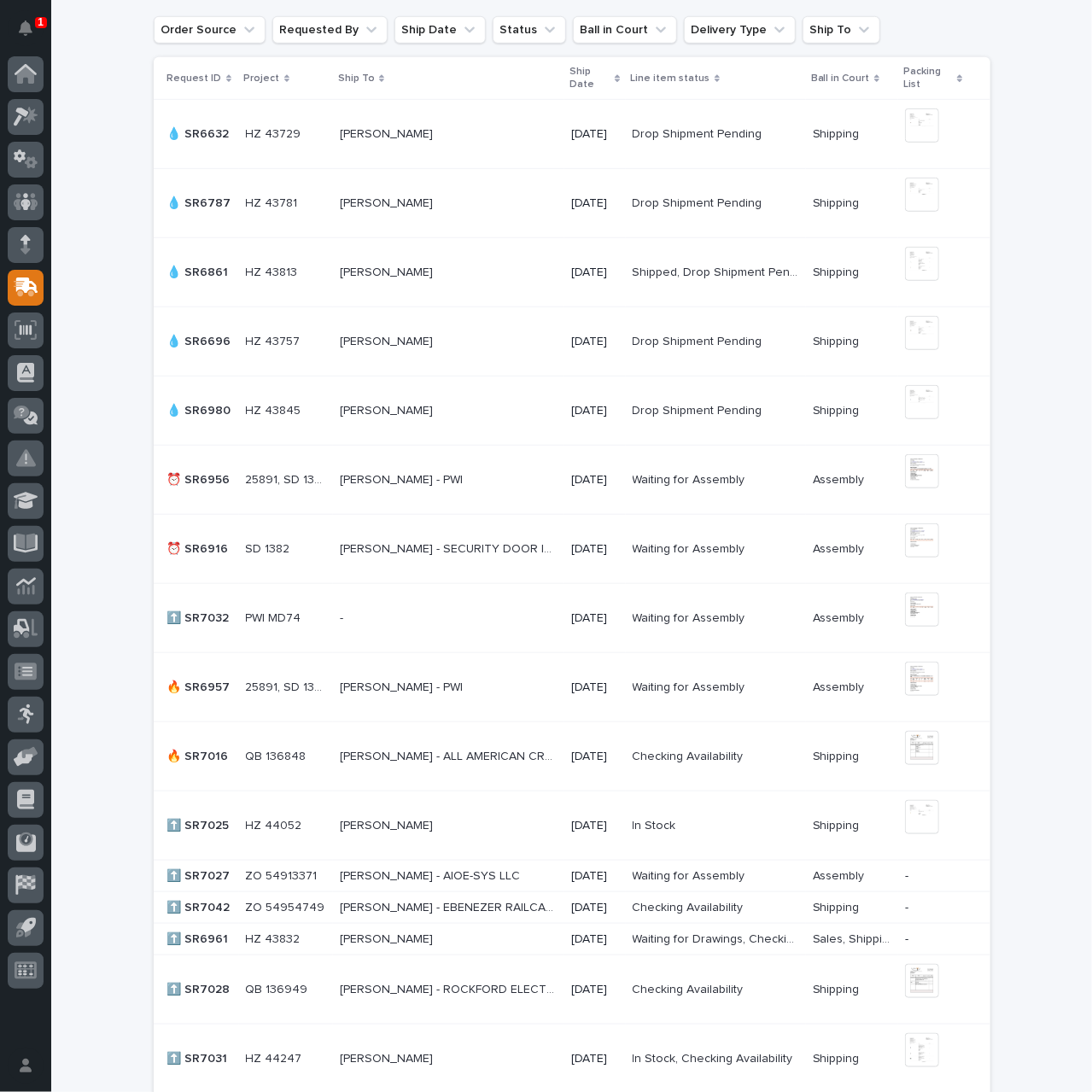
click at [515, 411] on p at bounding box center [448, 411] width 218 height 14
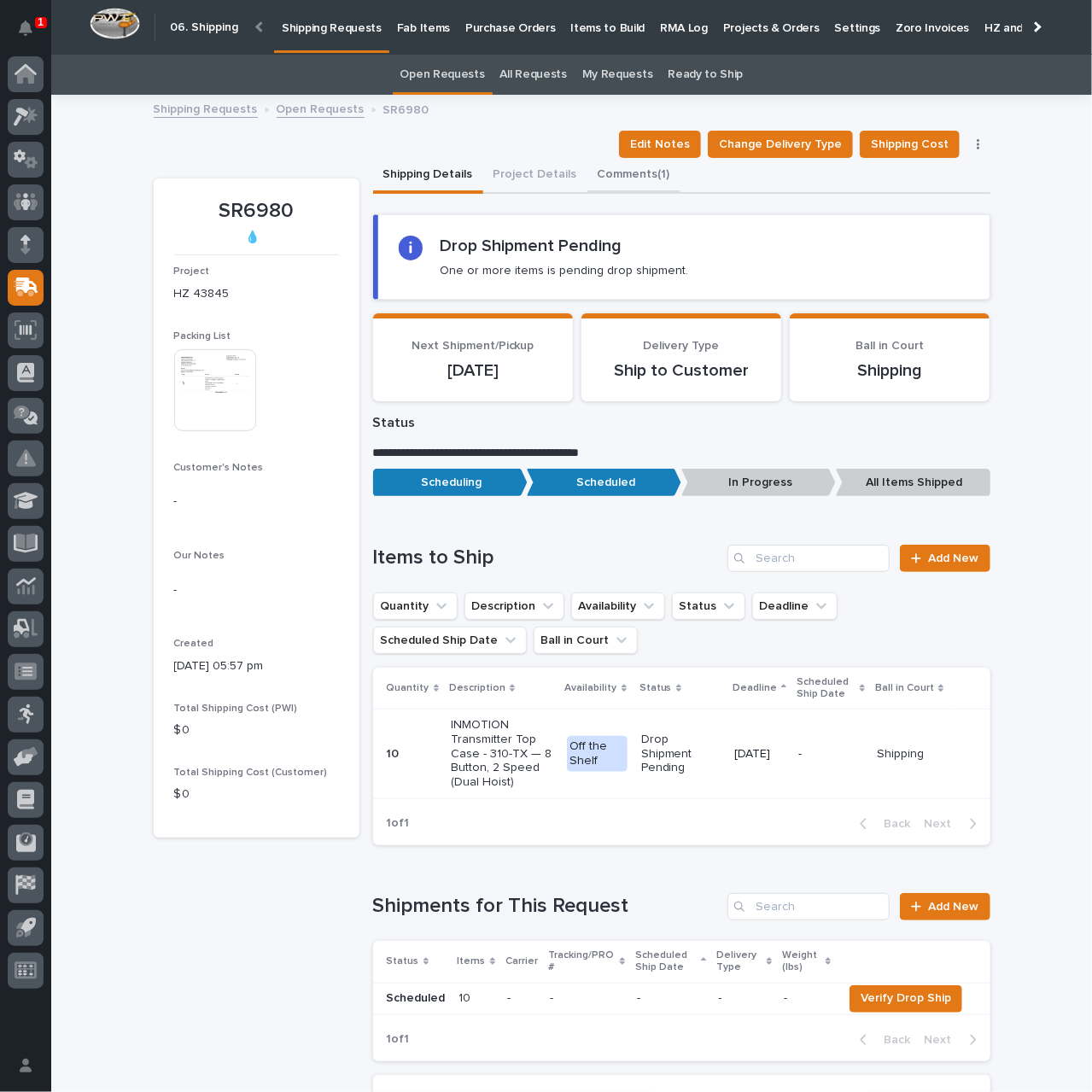
click at [604, 172] on button "Comments (1)" at bounding box center [634, 176] width 93 height 36
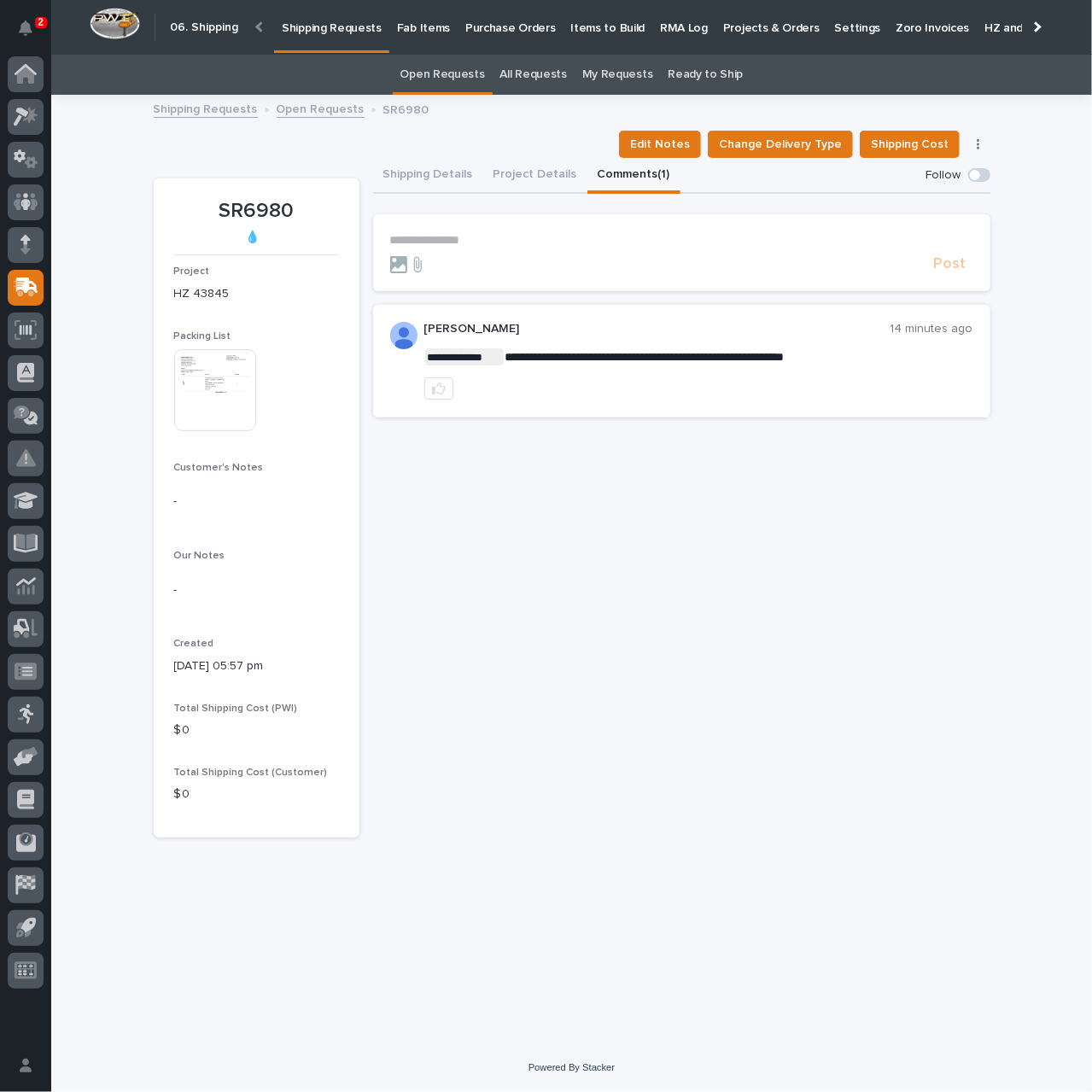
click at [431, 235] on p "**********" at bounding box center [682, 241] width 583 height 14
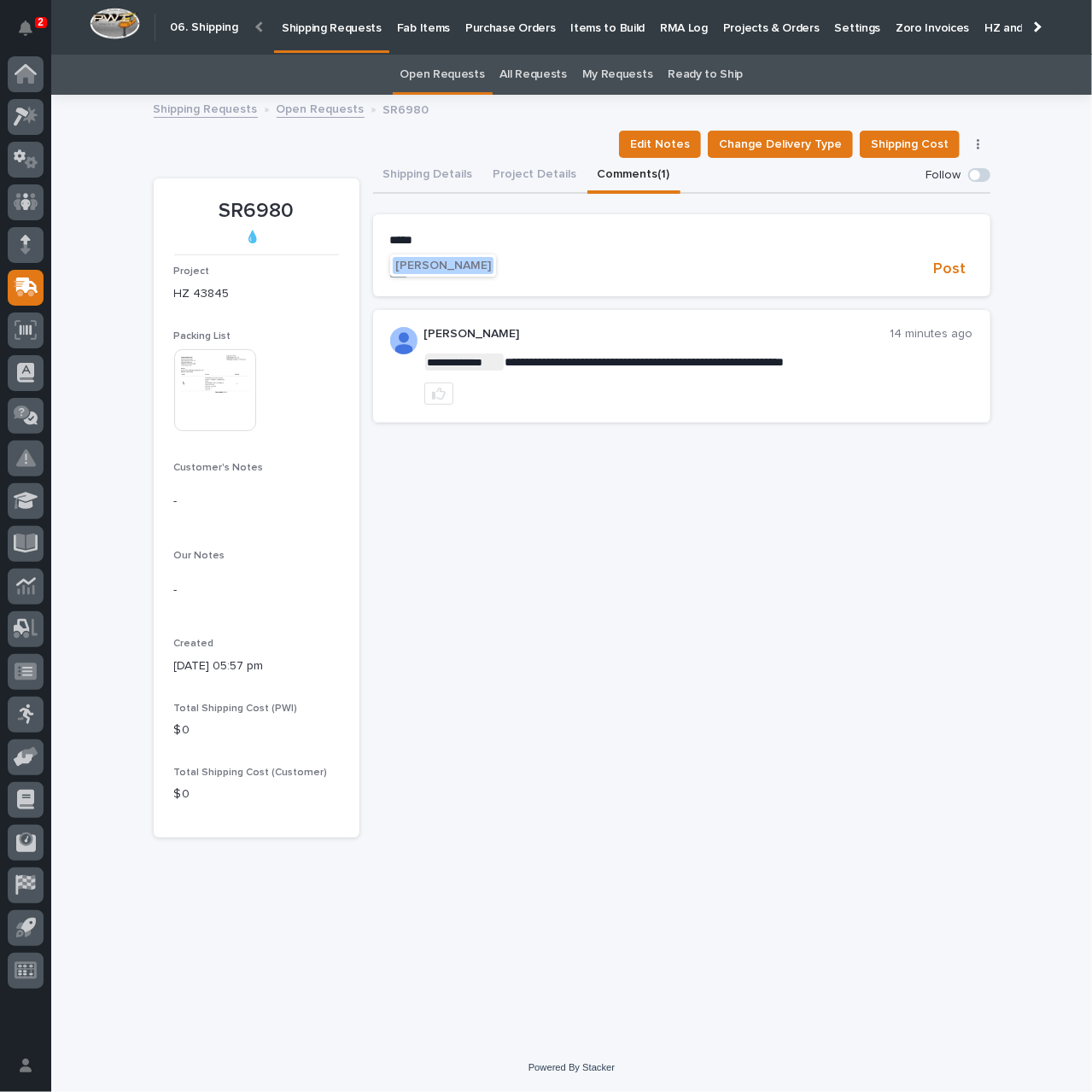
click at [427, 266] on span "[PERSON_NAME]" at bounding box center [443, 265] width 96 height 12
click at [475, 240] on p "**********" at bounding box center [682, 241] width 583 height 17
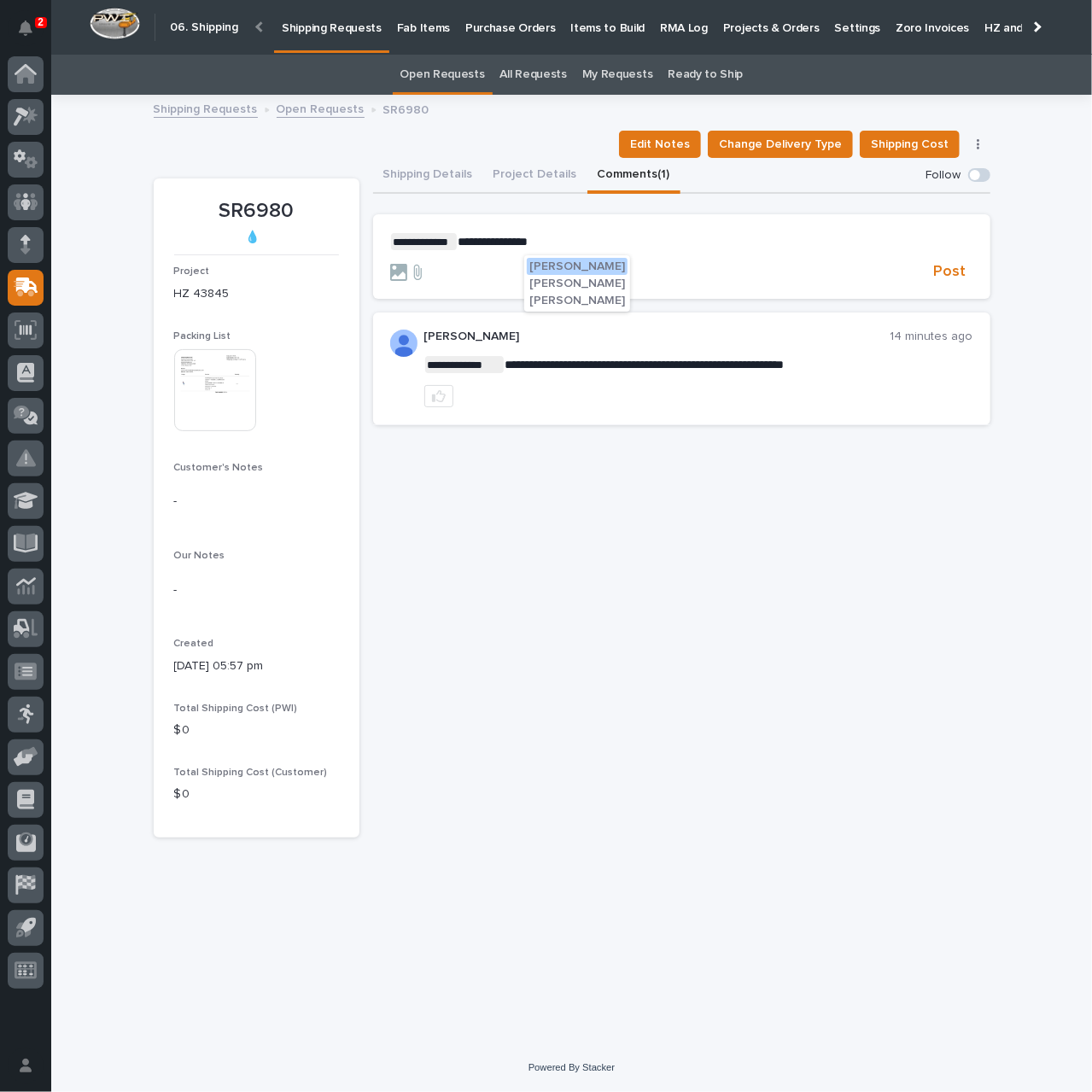
click at [566, 302] on span "[PERSON_NAME]" at bounding box center [577, 300] width 96 height 12
click at [660, 246] on p "**********" at bounding box center [682, 241] width 583 height 17
click at [948, 268] on span "Post" at bounding box center [950, 272] width 33 height 20
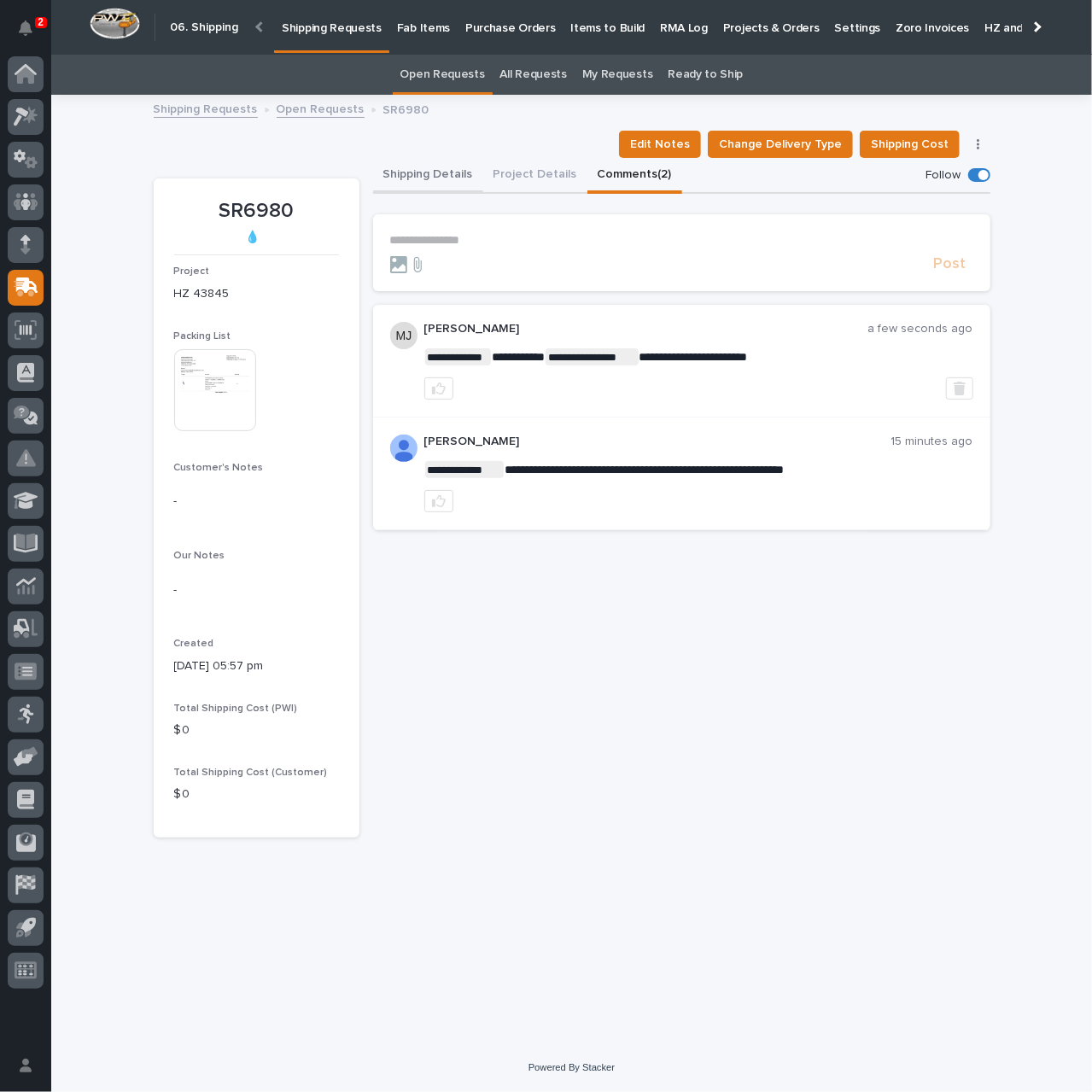
click at [442, 168] on button "Shipping Details" at bounding box center [428, 176] width 110 height 36
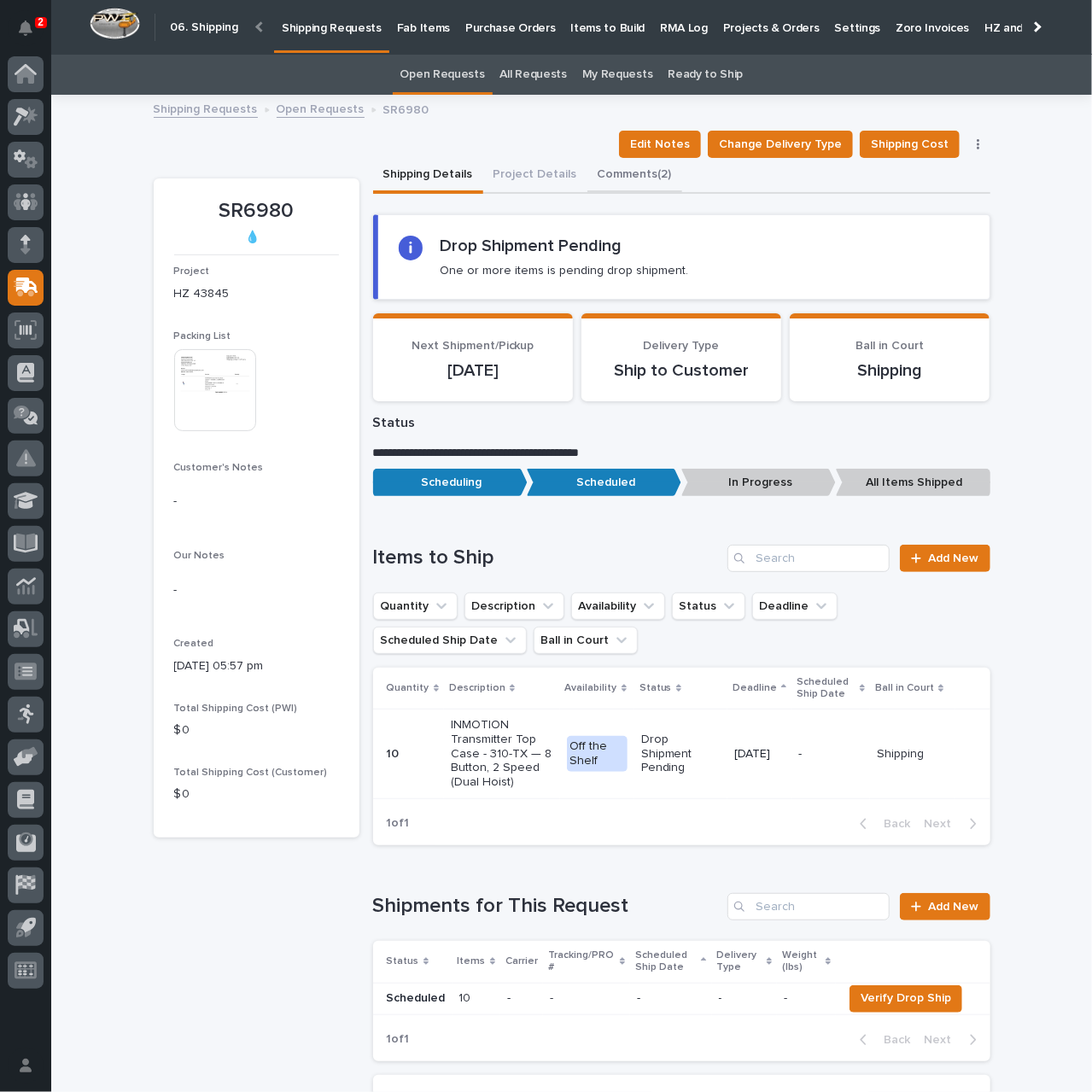
click at [604, 167] on button "Comments (2)" at bounding box center [635, 176] width 95 height 36
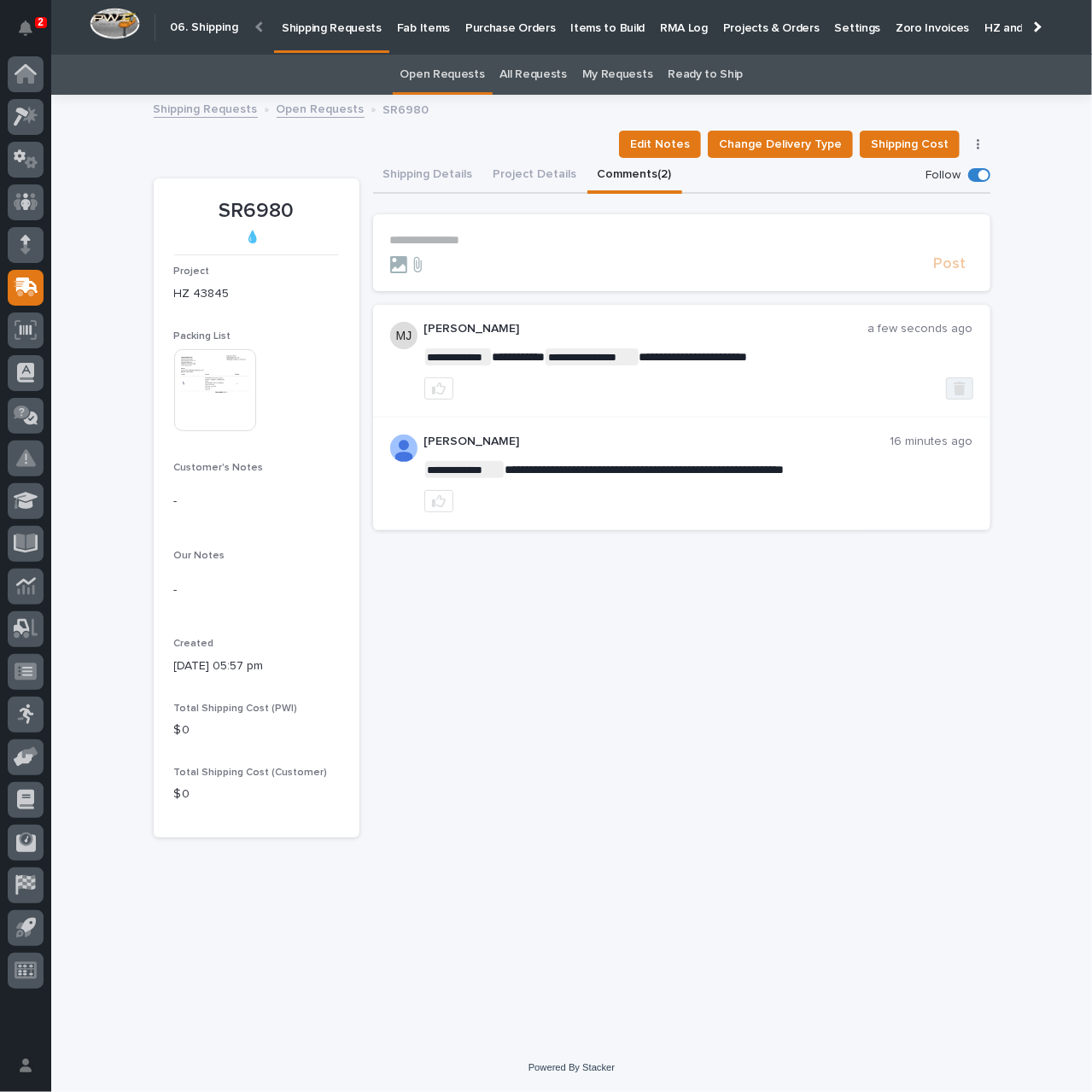
click at [957, 387] on icon "button" at bounding box center [959, 388] width 12 height 13
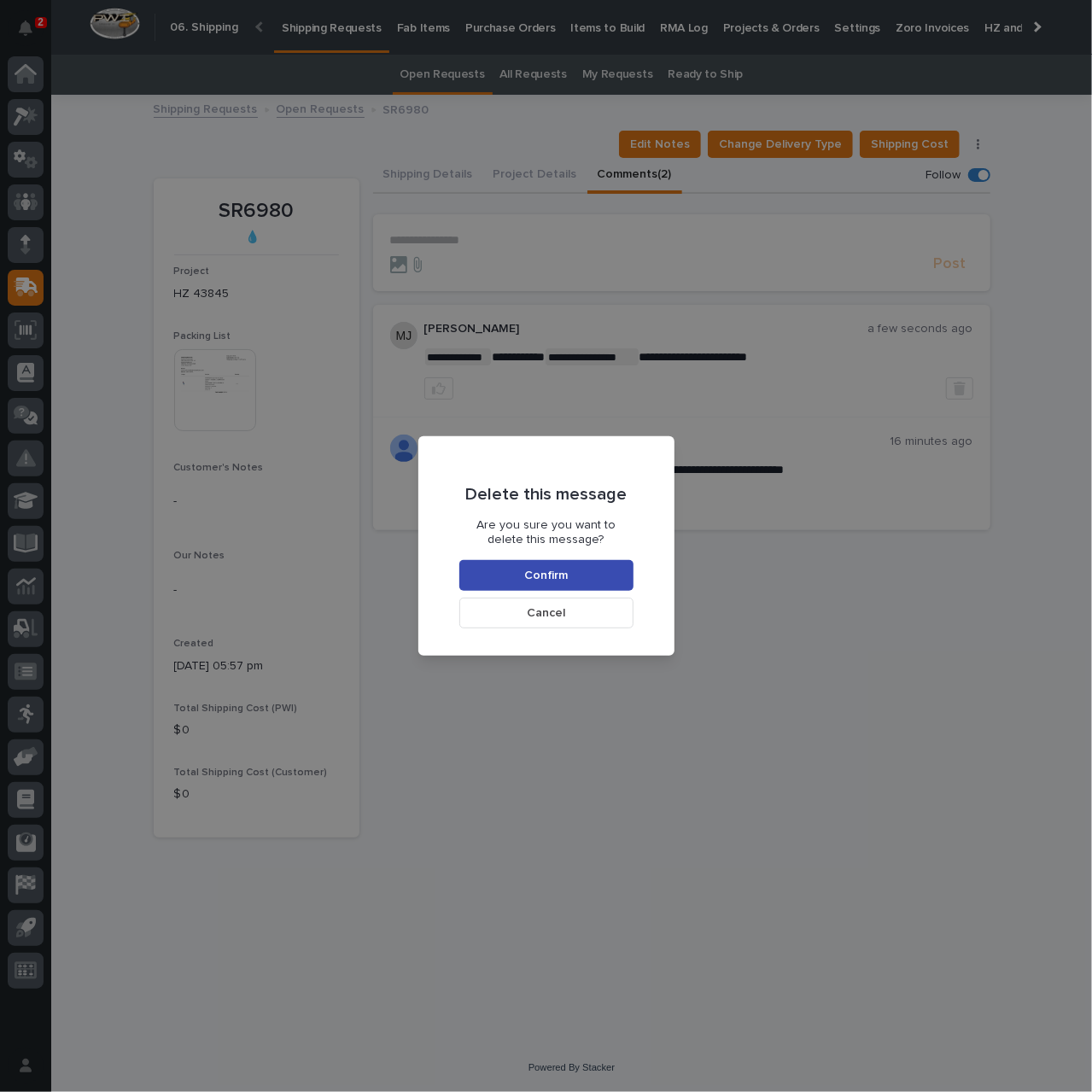
click at [550, 573] on span "Confirm" at bounding box center [546, 575] width 44 height 15
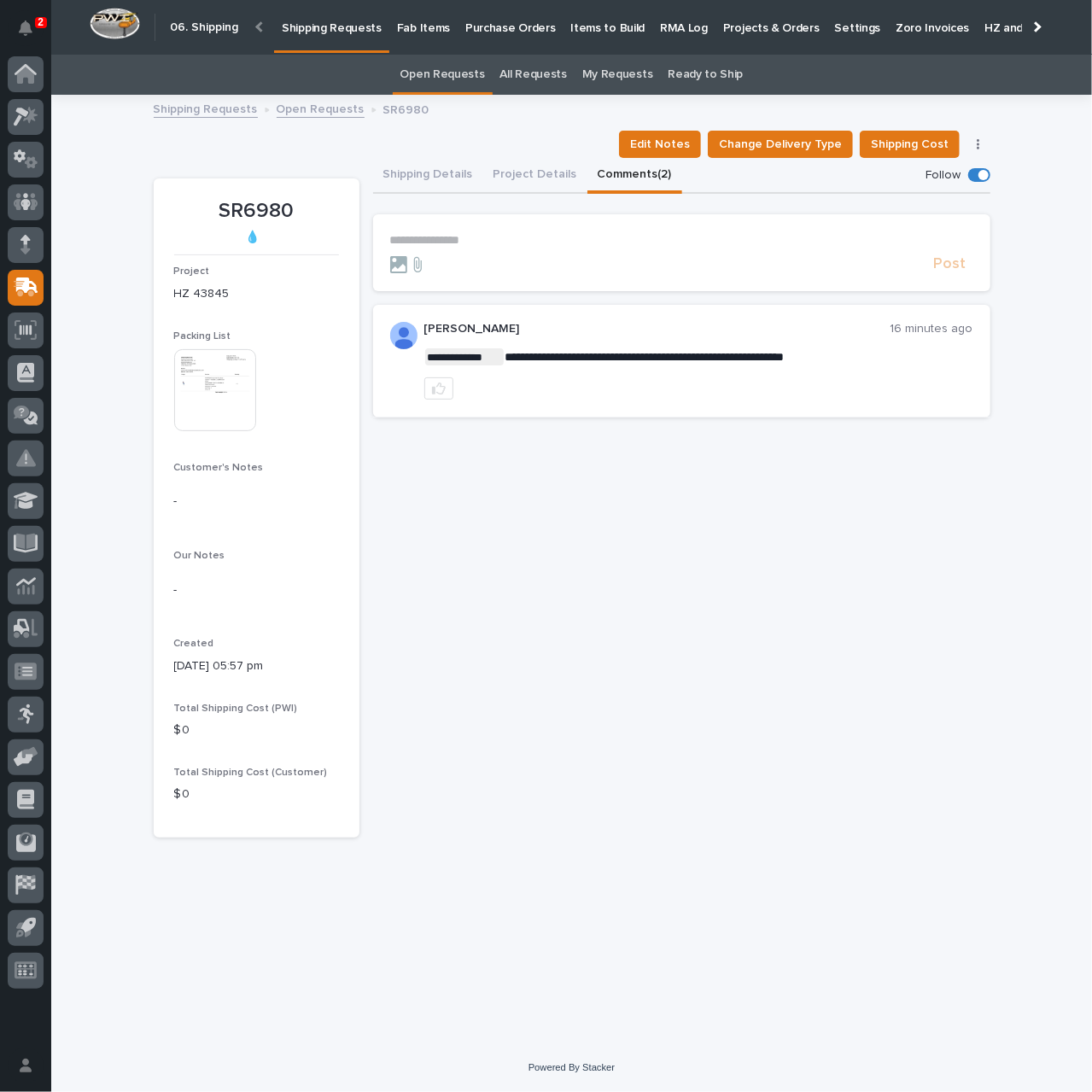
click at [434, 243] on p "**********" at bounding box center [682, 241] width 583 height 14
click at [409, 174] on button "Shipping Details" at bounding box center [428, 176] width 110 height 36
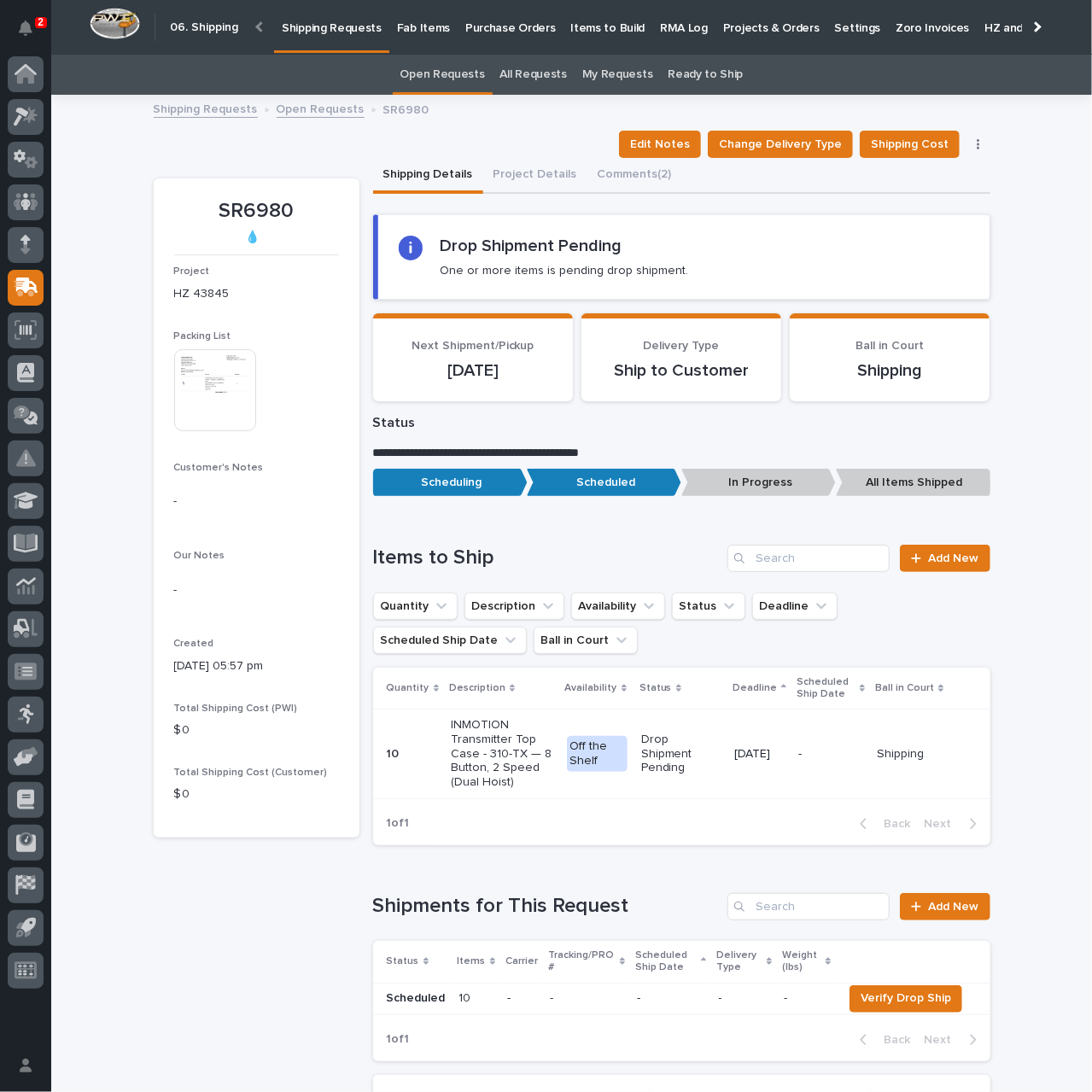
click at [683, 765] on p "Drop Shipment Pending" at bounding box center [680, 754] width 79 height 43
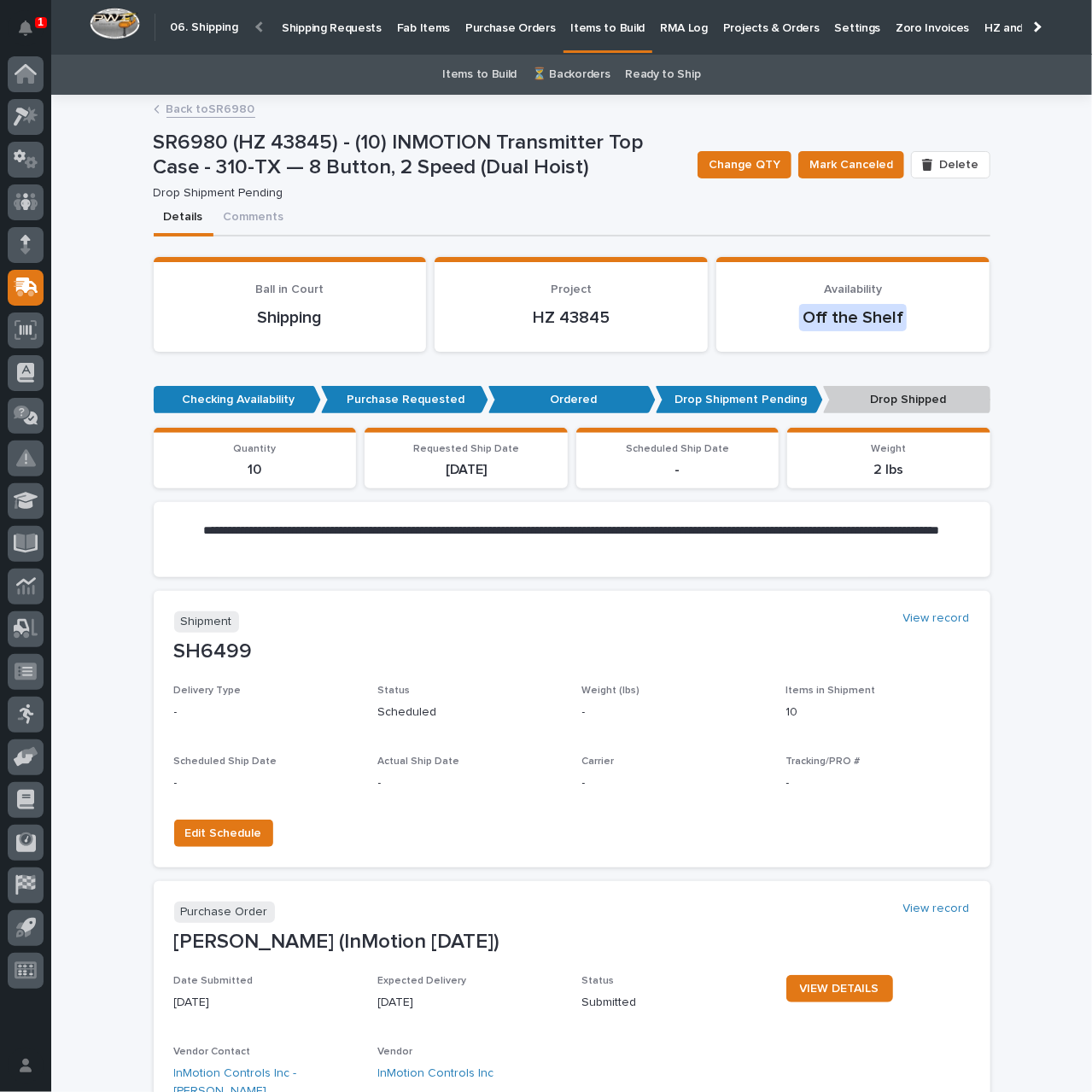
click at [216, 108] on link "Back to SR6980" at bounding box center [211, 108] width 89 height 20
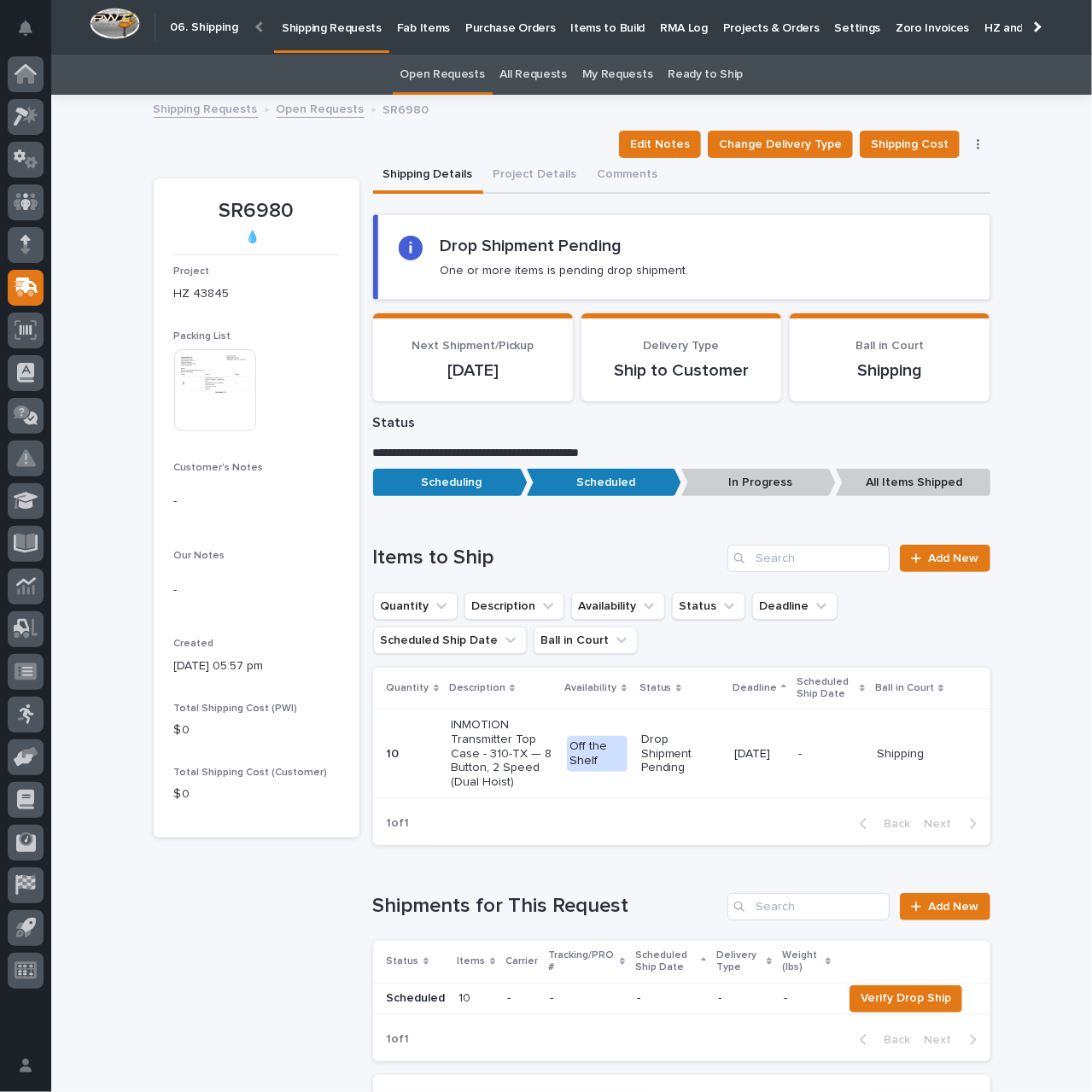
scroll to position [55, 0]
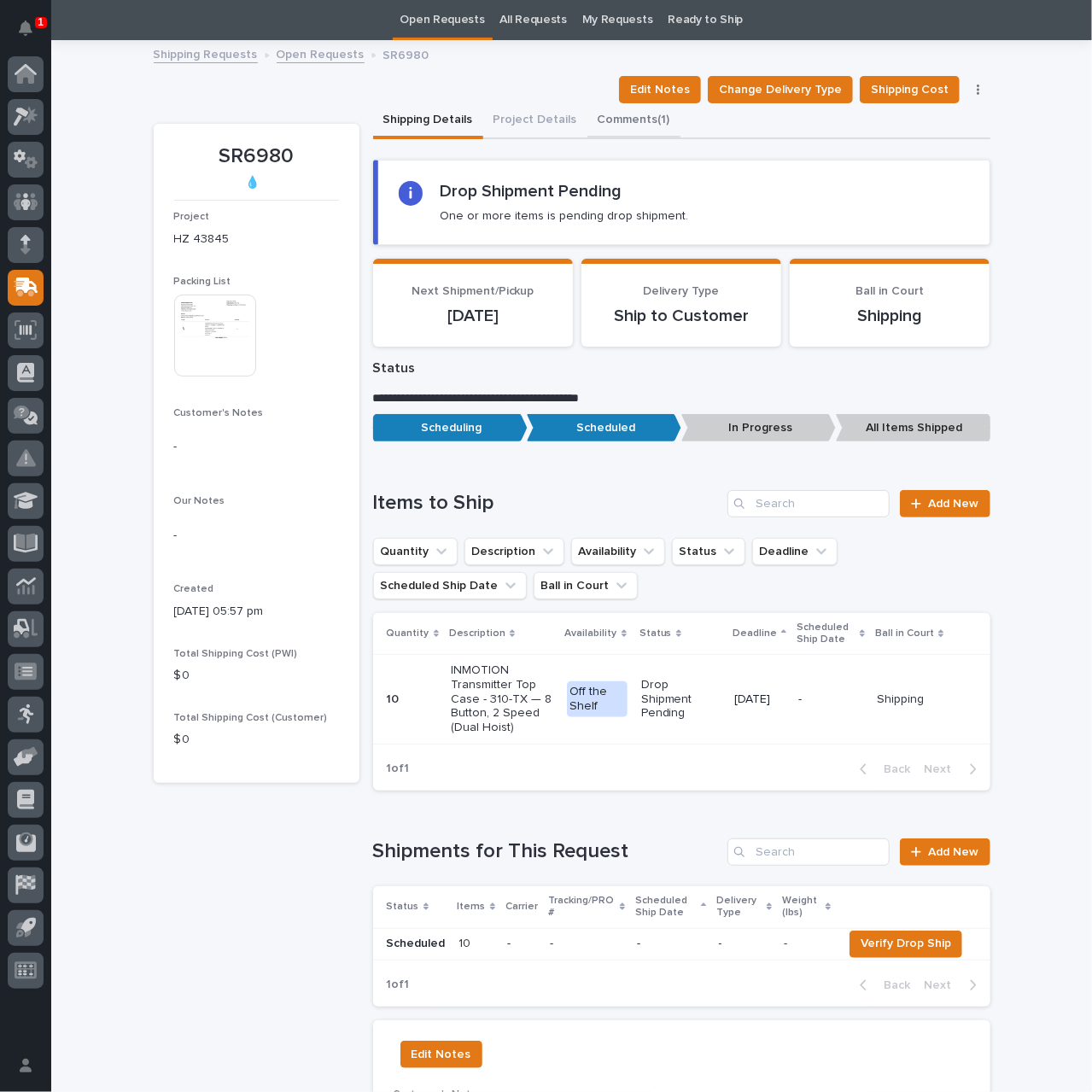
click at [613, 123] on div "**********" at bounding box center [572, 1078] width 837 height 2073
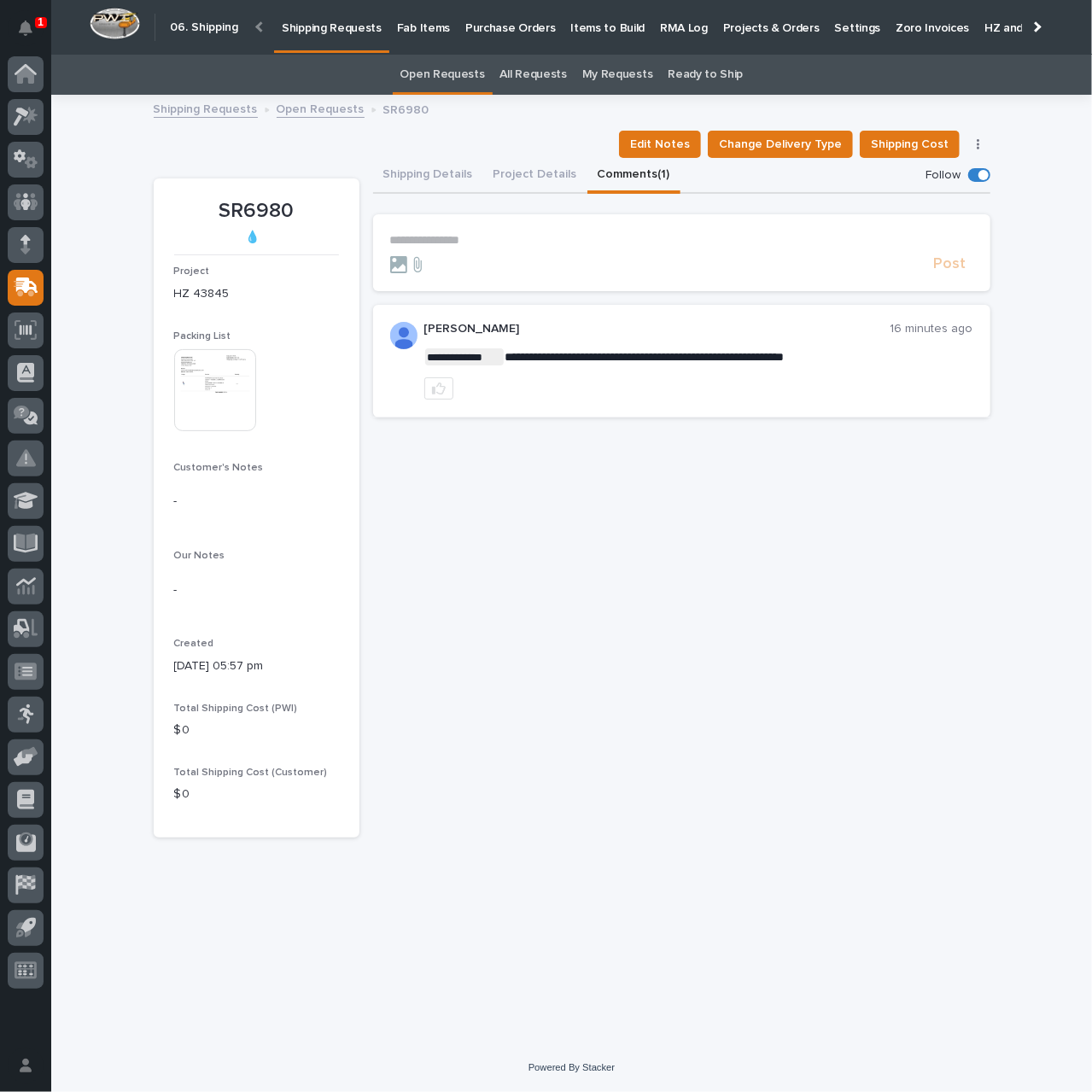
click at [466, 235] on p "**********" at bounding box center [682, 241] width 583 height 14
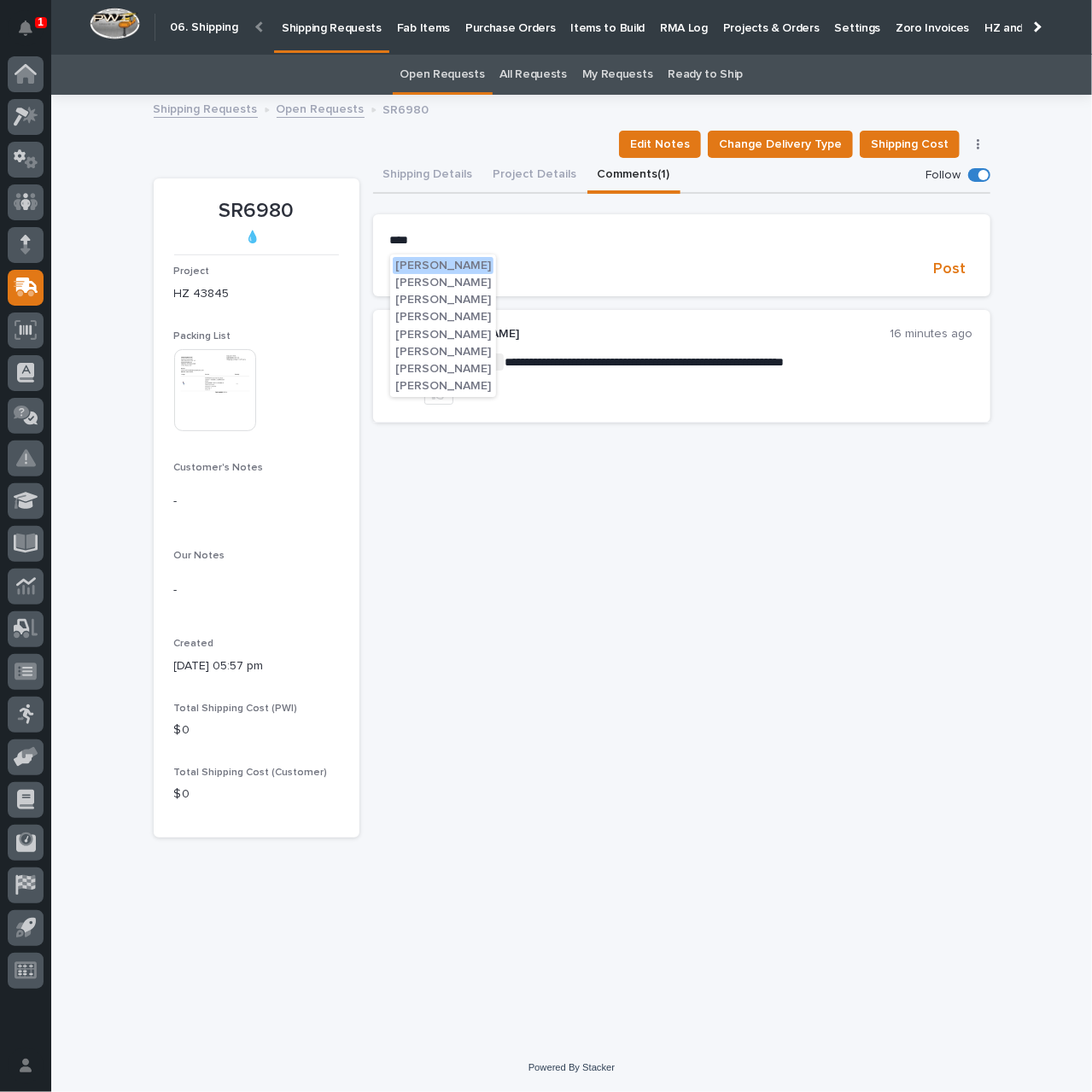
click at [461, 261] on span "[PERSON_NAME]" at bounding box center [443, 265] width 96 height 12
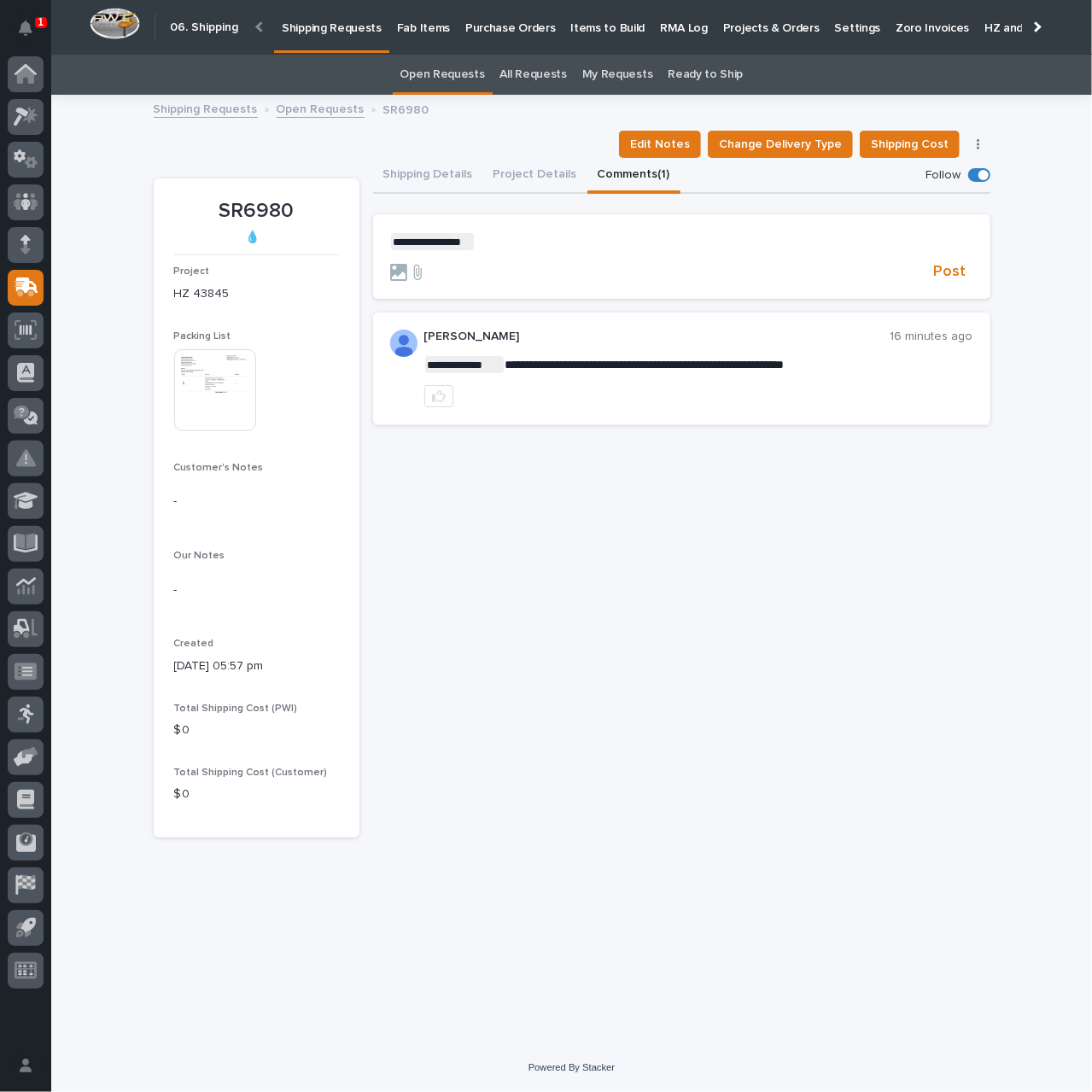
click at [493, 241] on p "**********" at bounding box center [682, 241] width 583 height 17
click at [583, 271] on span "[PERSON_NAME]" at bounding box center [608, 265] width 96 height 12
click at [669, 238] on p "**********" at bounding box center [682, 241] width 583 height 17
click at [958, 274] on span "Post" at bounding box center [950, 272] width 33 height 20
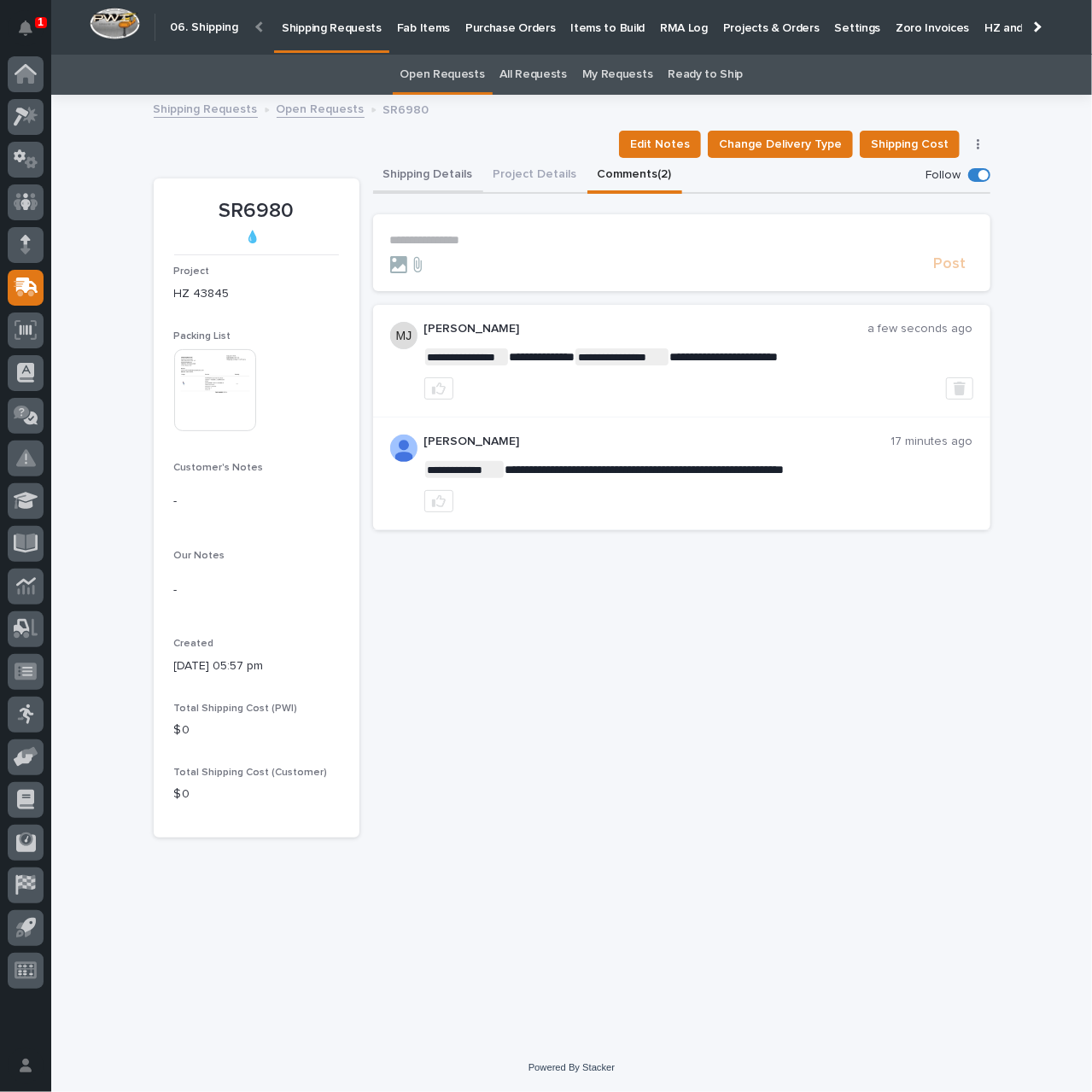
click at [415, 175] on button "Shipping Details" at bounding box center [428, 176] width 110 height 36
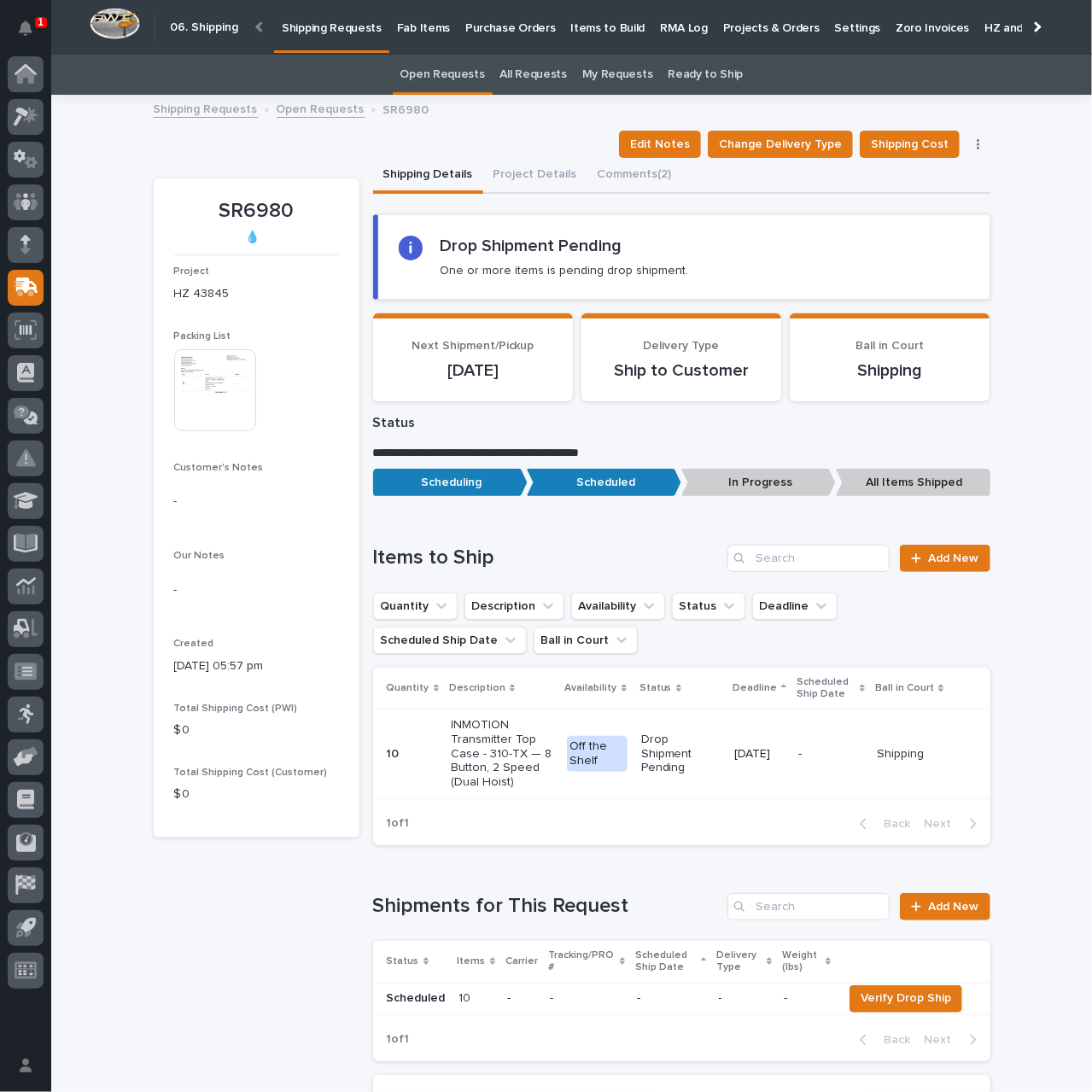
click at [345, 25] on p "Shipping Requests" at bounding box center [331, 18] width 100 height 36
